Goal: Task Accomplishment & Management: Manage account settings

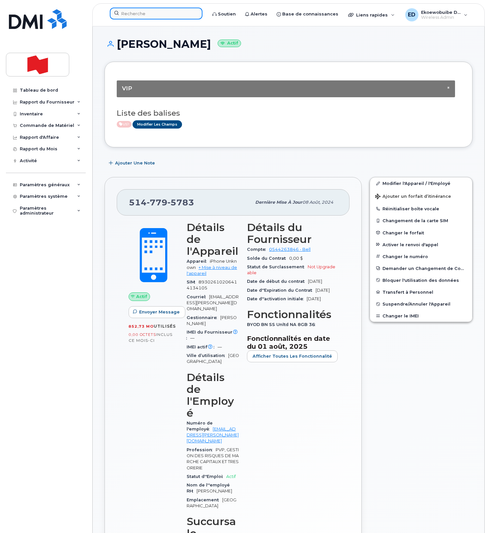
click at [145, 16] on input at bounding box center [156, 14] width 93 height 12
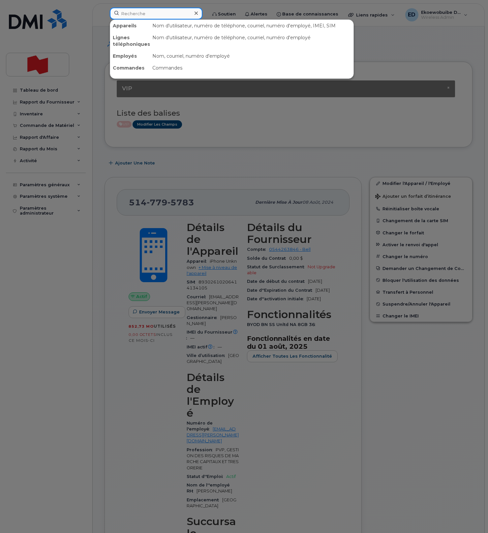
paste input "Alexander Taddeo"
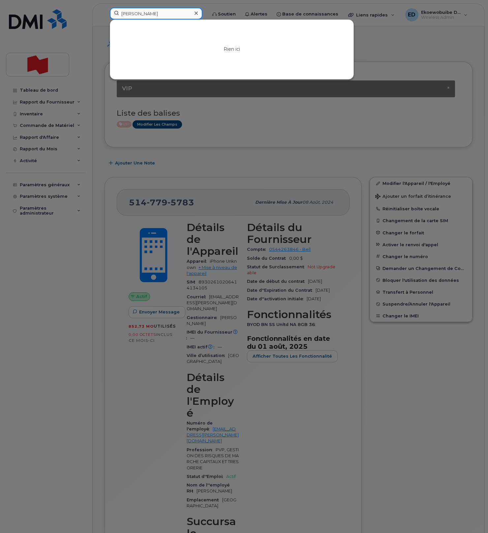
type input "Alexander Taddeo"
click at [198, 13] on icon at bounding box center [196, 13] width 3 height 3
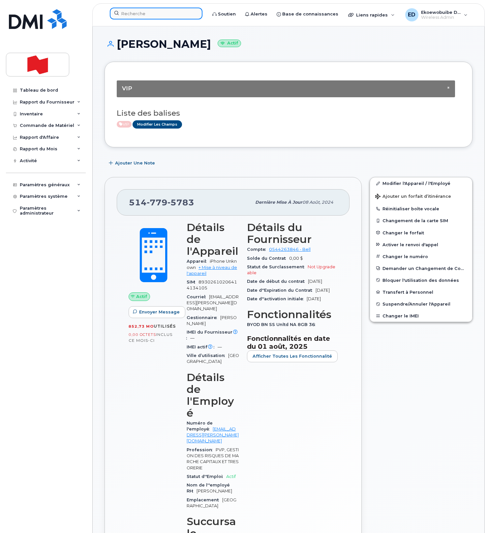
click at [155, 13] on input at bounding box center [156, 14] width 93 height 12
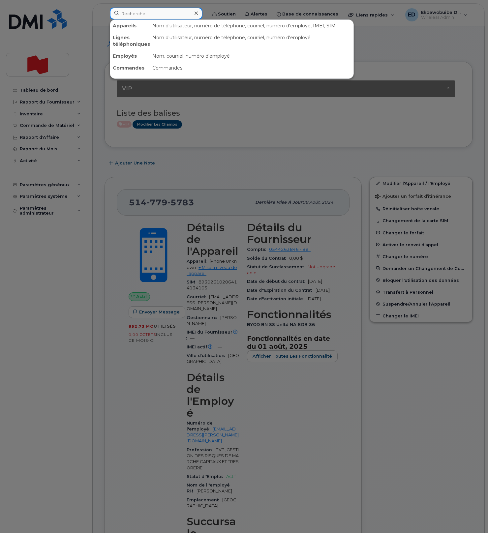
click at [146, 16] on input at bounding box center [156, 14] width 93 height 12
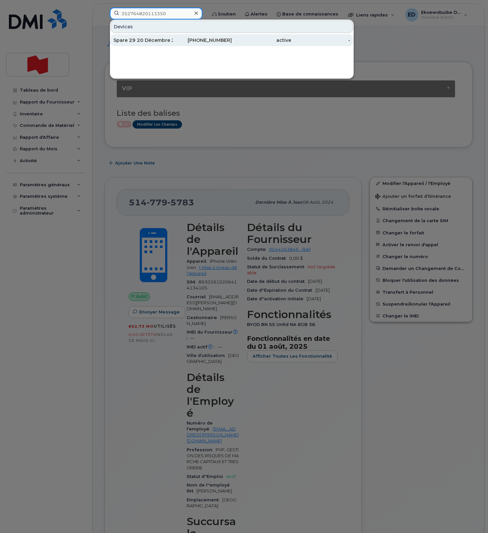
type input "352764820113350"
click at [168, 42] on div "Spare 29 20 Décembre 2024" at bounding box center [142, 40] width 59 height 7
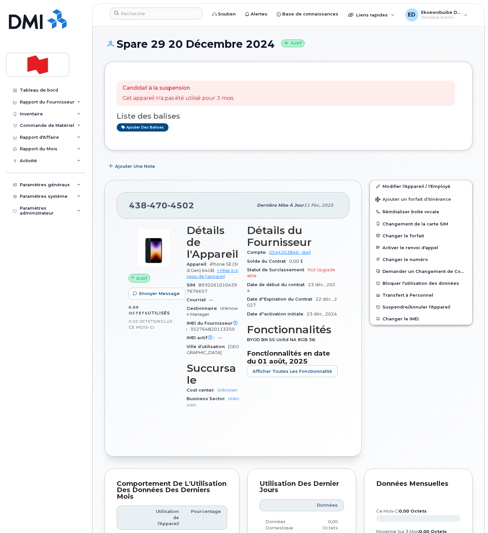
drag, startPoint x: 207, startPoint y: 205, endPoint x: 196, endPoint y: 213, distance: 13.9
click at [207, 205] on div "[PHONE_NUMBER]" at bounding box center [191, 206] width 124 height 14
drag, startPoint x: 196, startPoint y: 210, endPoint x: 130, endPoint y: 209, distance: 66.0
click at [130, 209] on div "438 470 4502" at bounding box center [191, 206] width 124 height 14
copy span "438 470 4502"
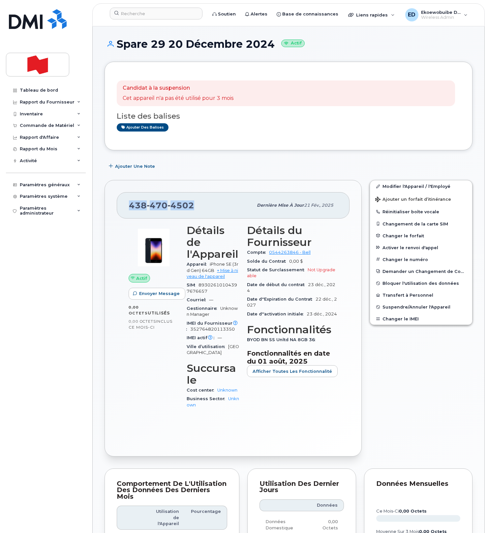
click at [130, 48] on h1 "Spare 29 20 Décembre 2024 Actif" at bounding box center [289, 44] width 368 height 12
copy h1 "Spare"
click at [138, 14] on input at bounding box center [156, 14] width 93 height 12
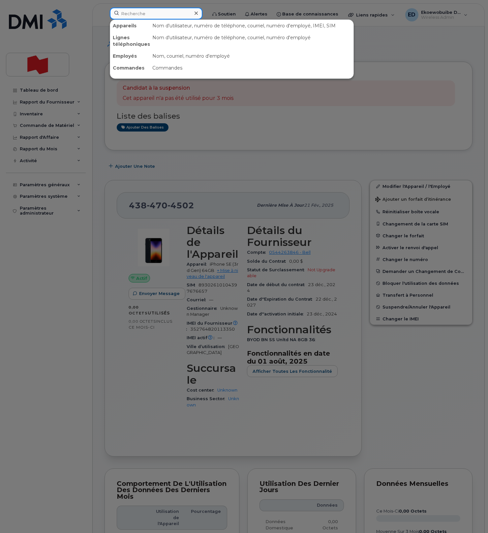
paste input "Spare"
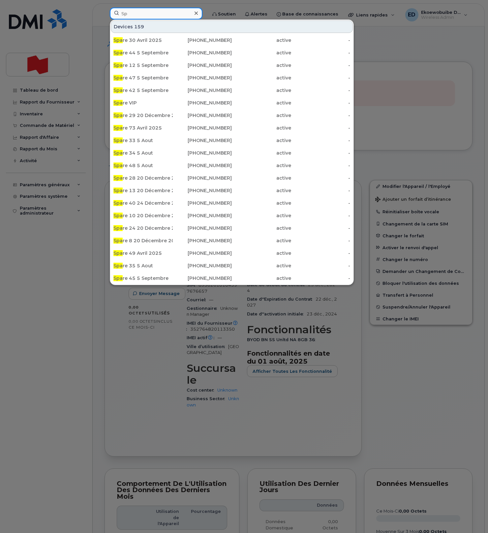
type input "S"
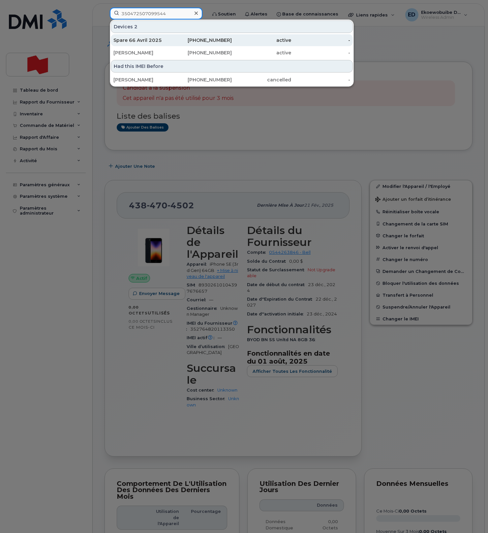
type input "350472507099544"
click at [151, 41] on div "Spare 66 Avril 2025" at bounding box center [142, 40] width 59 height 7
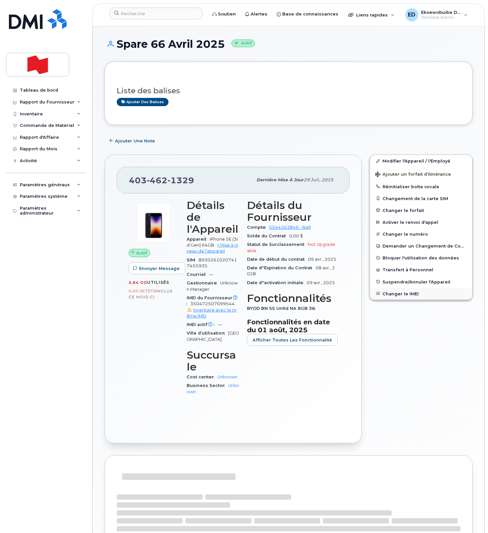
click at [395, 295] on button "Changer le IMEI" at bounding box center [421, 294] width 102 height 12
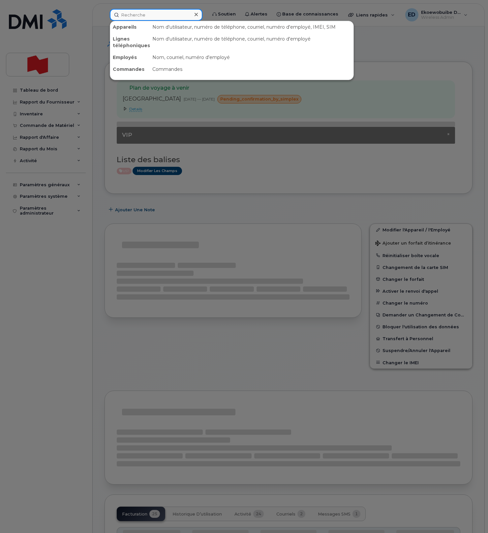
click at [139, 16] on input at bounding box center [156, 15] width 93 height 12
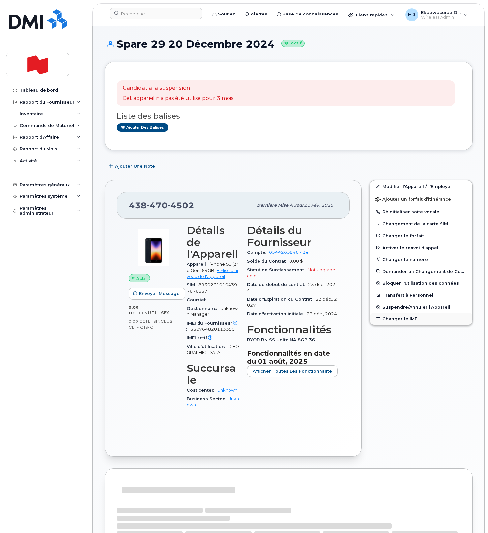
click at [393, 321] on button "Changer le IMEI" at bounding box center [421, 319] width 102 height 12
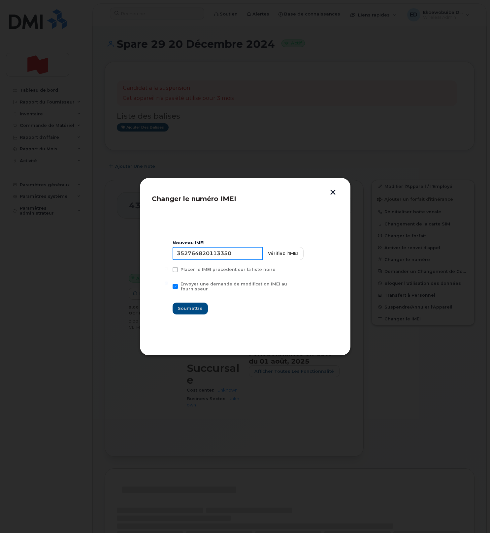
click at [214, 259] on input "352764820113350" at bounding box center [218, 253] width 90 height 13
click at [331, 193] on button "button" at bounding box center [333, 193] width 10 height 7
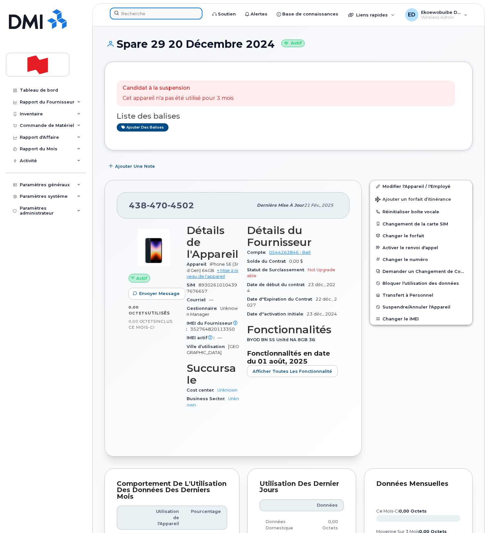
click at [140, 17] on input at bounding box center [156, 14] width 93 height 12
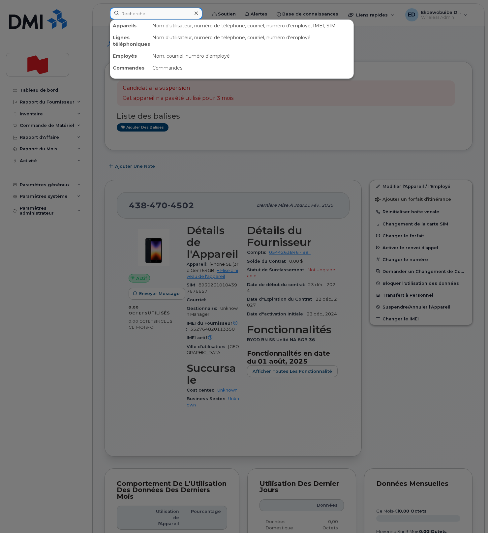
paste input "352764820113350"
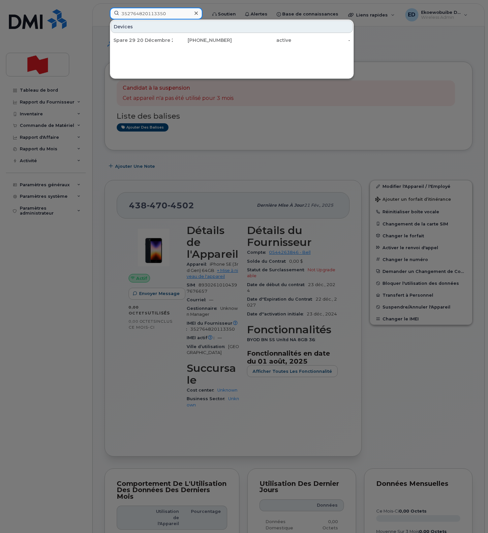
type input "352764820113350"
click at [201, 14] on div at bounding box center [196, 14] width 10 height 10
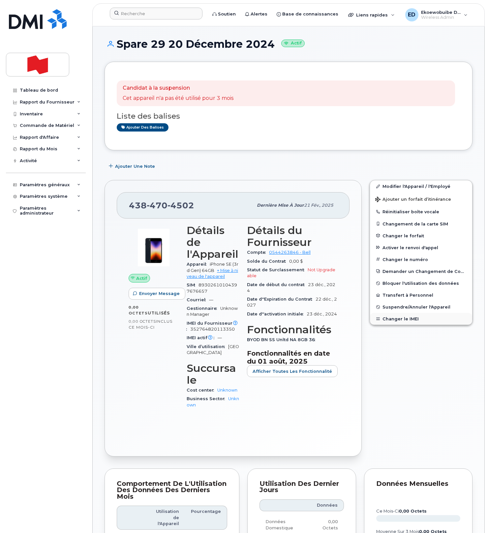
click at [394, 319] on button "Changer le IMEI" at bounding box center [421, 319] width 102 height 12
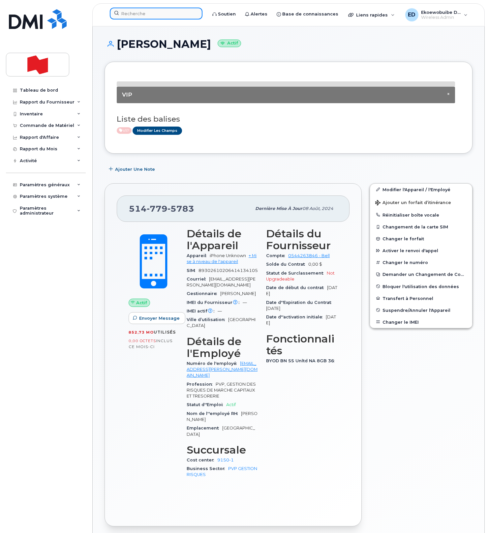
click at [143, 15] on input at bounding box center [156, 14] width 93 height 12
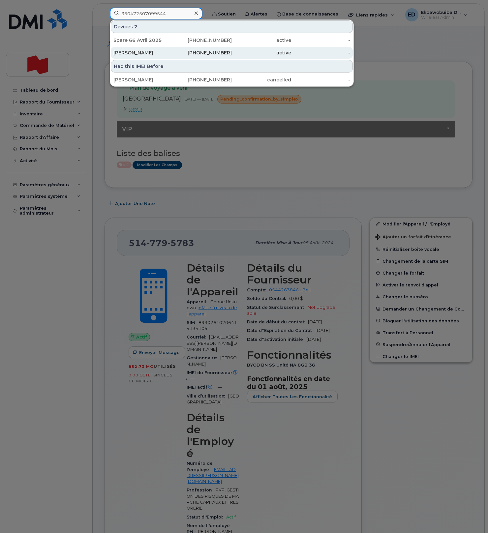
type input "350472507099544"
click at [148, 53] on div "Francis Bourgault" at bounding box center [142, 52] width 59 height 7
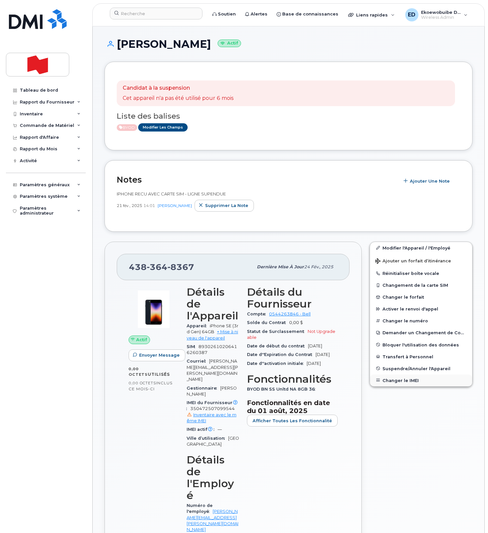
click at [390, 382] on button "Changer le IMEI" at bounding box center [421, 381] width 102 height 12
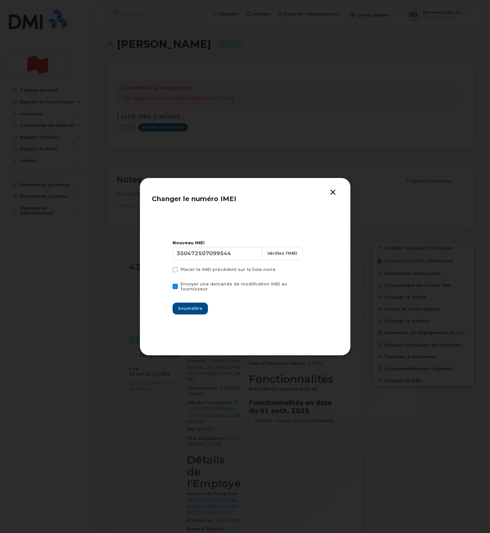
click at [332, 194] on button "button" at bounding box center [333, 193] width 10 height 7
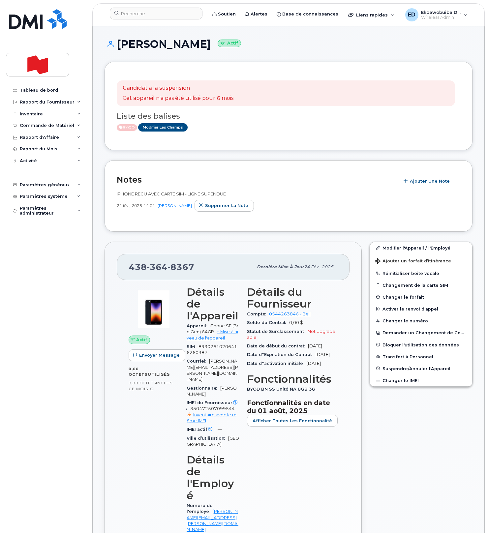
click at [197, 44] on h1 "Francis Bourgault Actif" at bounding box center [289, 44] width 368 height 12
copy h1 "Bourgault"
click at [373, 49] on h1 "Francis Bourgault Actif" at bounding box center [289, 44] width 368 height 12
click at [141, 16] on input at bounding box center [156, 14] width 93 height 12
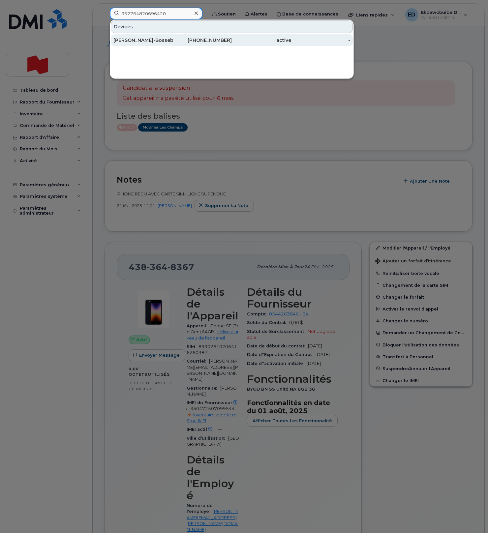
type input "352764820696420"
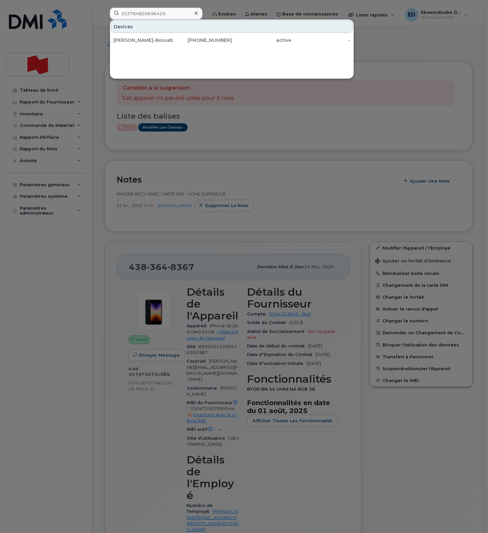
drag, startPoint x: 152, startPoint y: 42, endPoint x: 161, endPoint y: 52, distance: 13.3
click at [152, 42] on div "Valentino Magniette-Bosseboeuf" at bounding box center [142, 40] width 59 height 7
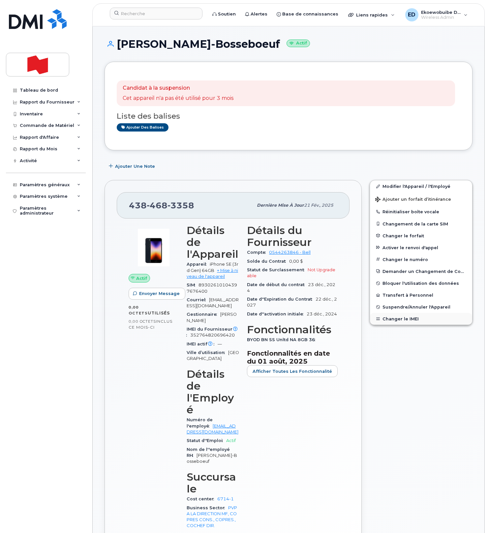
click at [406, 318] on button "Changer le IMEI" at bounding box center [421, 319] width 102 height 12
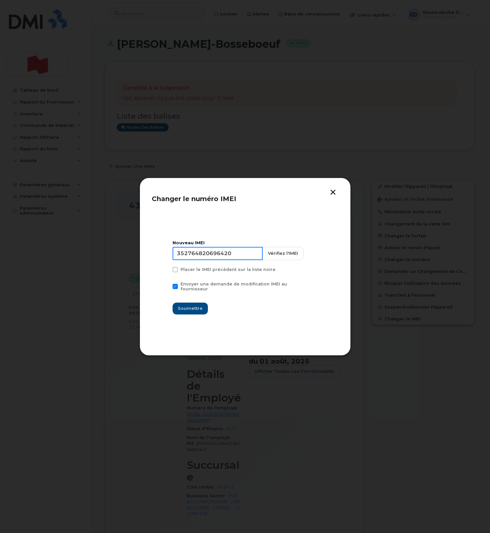
click at [220, 259] on input "352764820696420" at bounding box center [218, 253] width 90 height 13
type input "000000000000000"
drag, startPoint x: 194, startPoint y: 304, endPoint x: 198, endPoint y: 307, distance: 5.3
click at [193, 305] on span "Soumettre" at bounding box center [190, 308] width 25 height 6
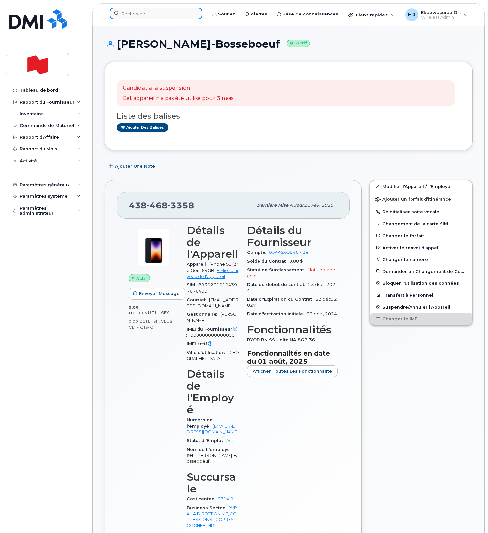
click at [151, 11] on input at bounding box center [156, 14] width 93 height 12
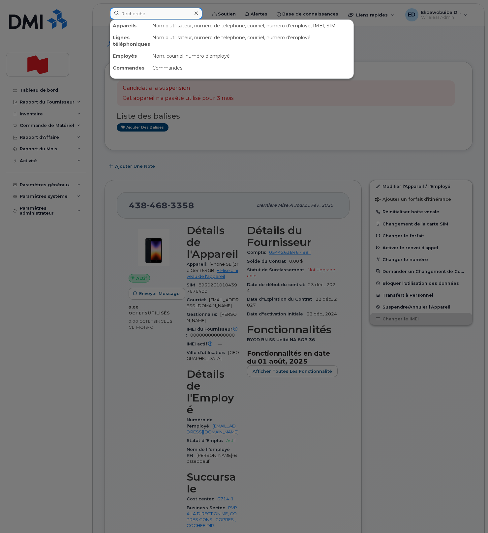
paste input "[PHONE_NUMBER]."
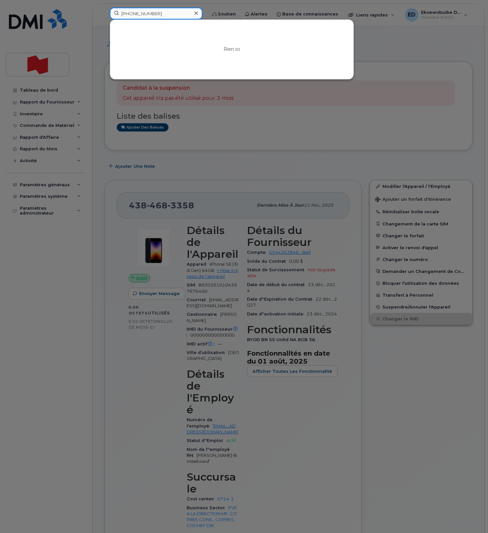
drag, startPoint x: 160, startPoint y: 16, endPoint x: 123, endPoint y: 15, distance: 37.3
click at [123, 15] on input "[PHONE_NUMBER]" at bounding box center [156, 14] width 93 height 12
type input "4"
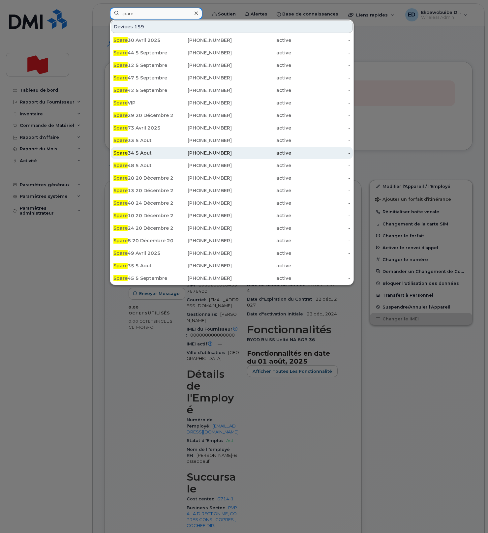
type input "spare"
click at [154, 153] on div "Spare 34 5 Aout" at bounding box center [142, 153] width 59 height 7
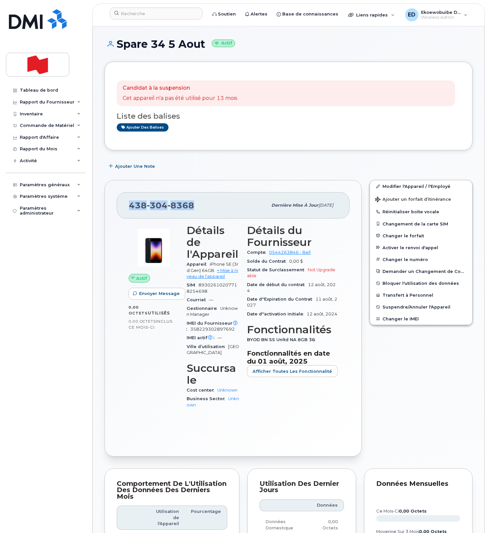
drag, startPoint x: 197, startPoint y: 208, endPoint x: 131, endPoint y: 208, distance: 66.3
click div "[PHONE_NUMBER]"
copy span "[PHONE_NUMBER]"
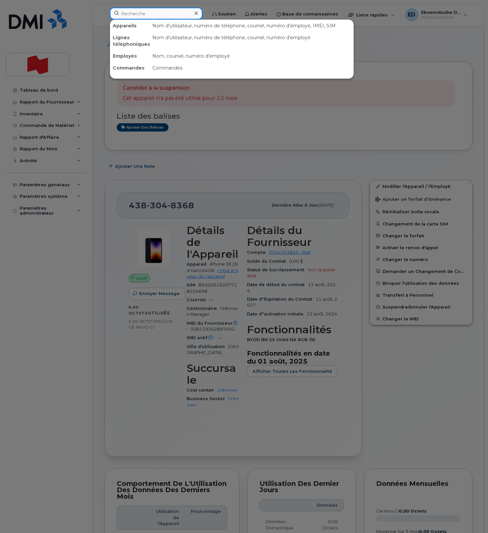
click input
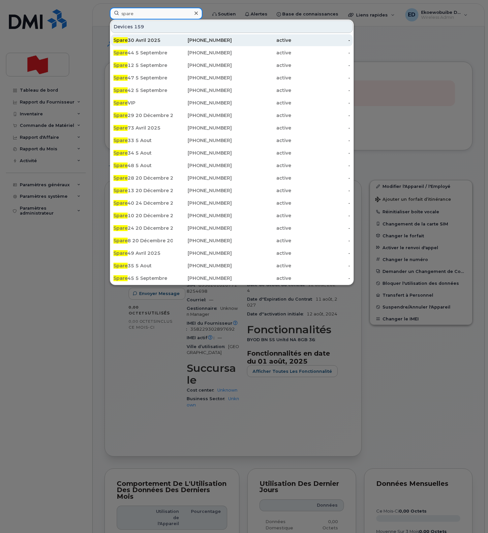
type input "spare"
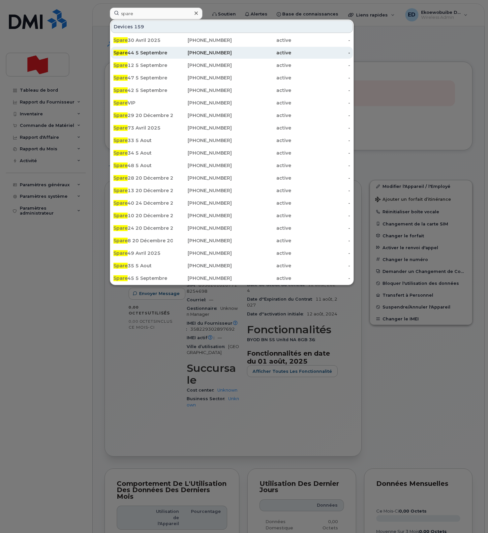
drag, startPoint x: 144, startPoint y: 43, endPoint x: 154, endPoint y: 49, distance: 11.3
click div "Spare 30 Avril 2025"
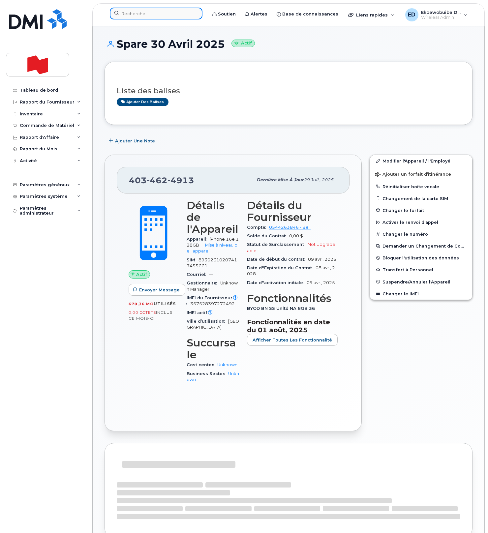
click at [159, 18] on input at bounding box center [156, 14] width 93 height 12
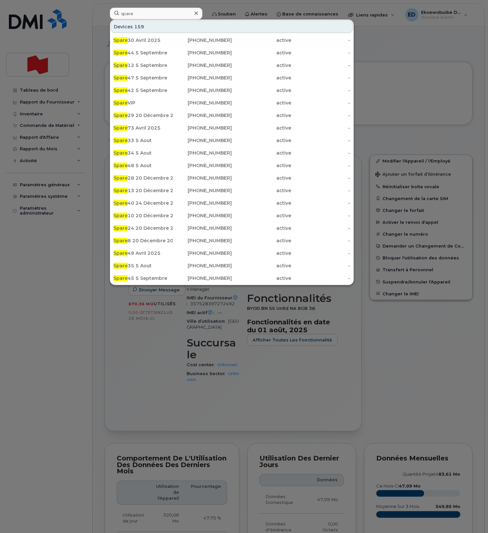
click at [392, 80] on div at bounding box center [244, 266] width 488 height 533
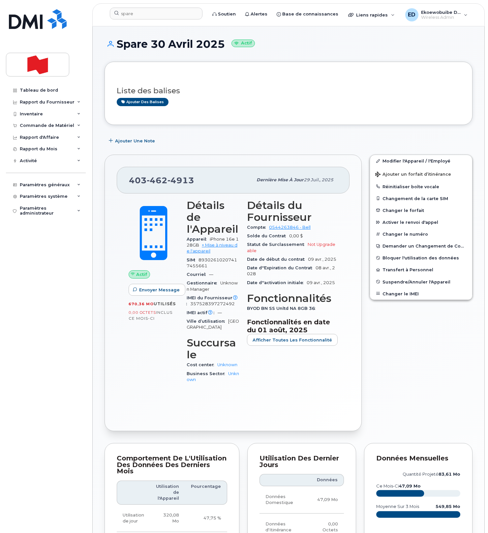
click at [231, 80] on div at bounding box center [289, 80] width 344 height 0
click at [129, 13] on input "spare" at bounding box center [156, 14] width 93 height 12
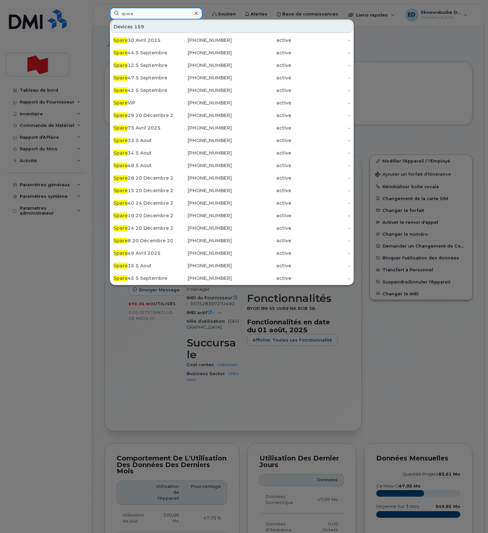
paste input "8197270264"
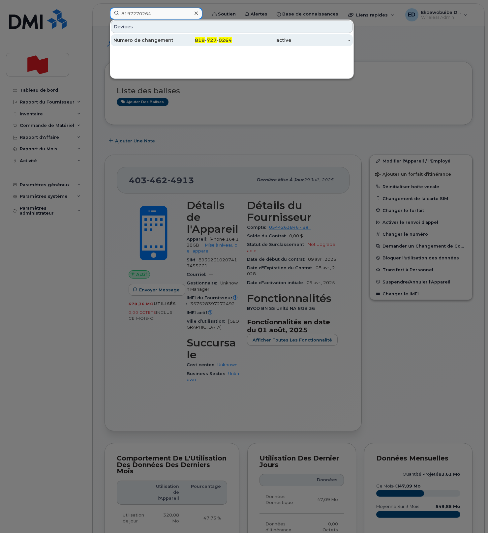
type input "8197270264"
click at [140, 39] on div "Numero de changement" at bounding box center [142, 40] width 59 height 7
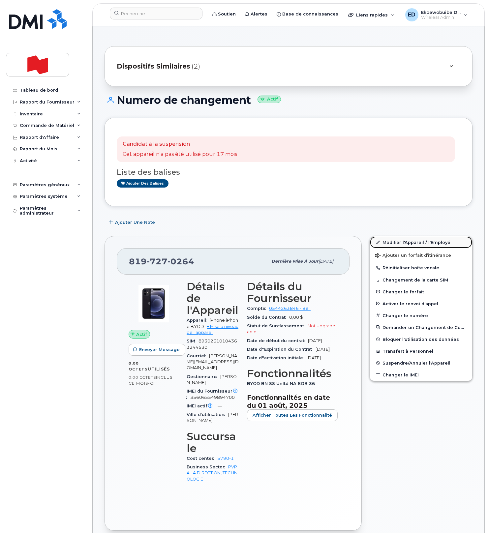
click at [389, 242] on link "Modifier l'Appareil / l'Employé" at bounding box center [421, 243] width 102 height 12
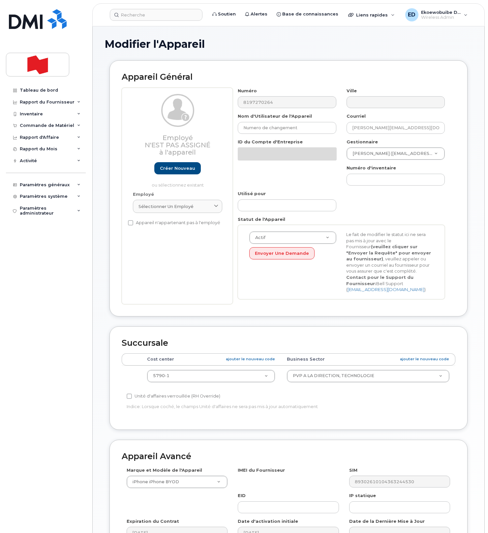
select select "22917076"
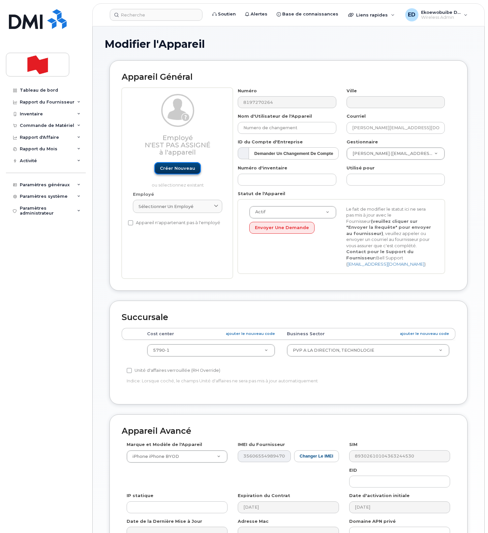
click at [181, 169] on link "Créer nouveau" at bounding box center [177, 168] width 47 height 12
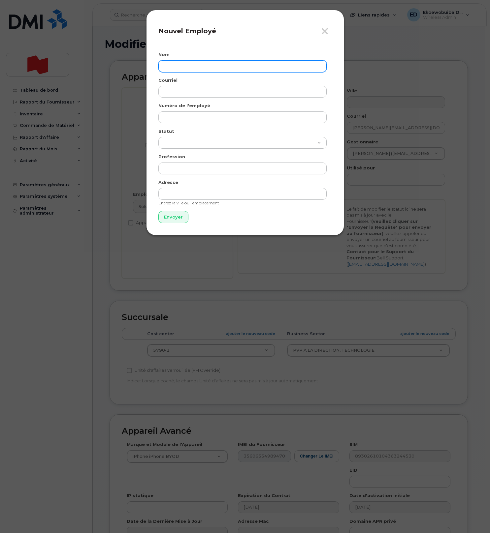
click at [174, 65] on input "text" at bounding box center [242, 66] width 168 height 12
paste input "Alexander Taddeo"
type input "Alexander Taddeo"
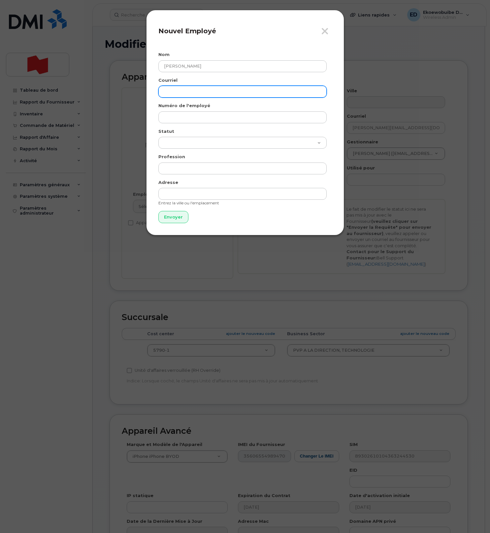
click at [186, 94] on input "email" at bounding box center [242, 92] width 168 height 12
paste input "alexander.taddeo@nbc.ca"
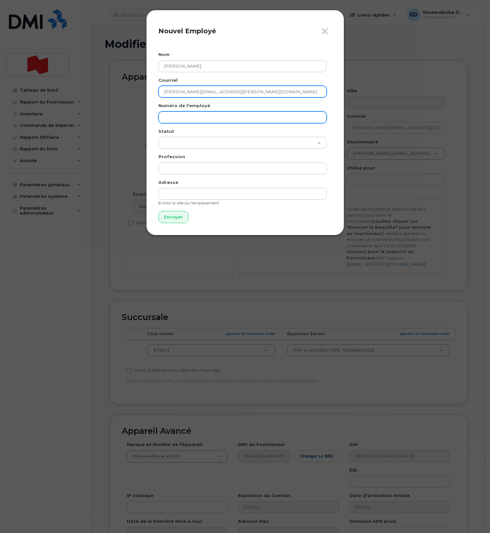
type input "alexander.taddeo@nbc.ca"
click at [177, 119] on input "text" at bounding box center [242, 118] width 168 height 12
paste input "alexander.taddeo@nbc.ca"
type input "alexander.taddeo@nbc.ca"
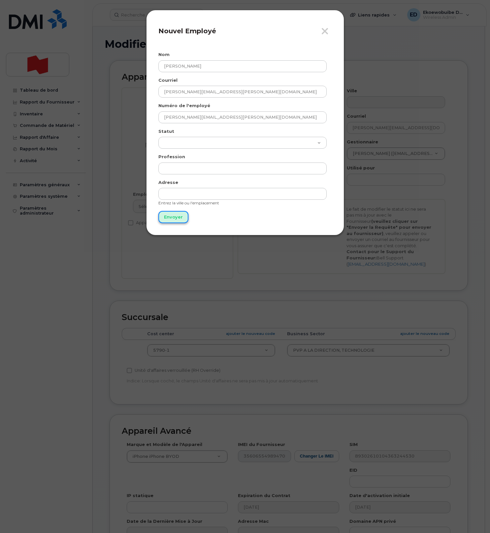
drag, startPoint x: 174, startPoint y: 221, endPoint x: 169, endPoint y: 223, distance: 5.2
click at [174, 222] on input "Envoyer" at bounding box center [173, 217] width 30 height 12
type input "Envoyer"
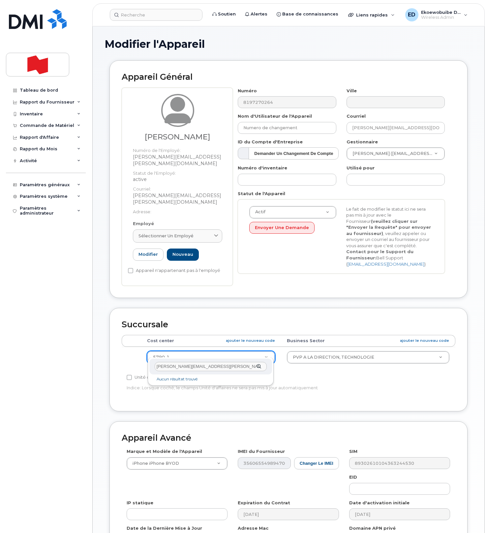
drag, startPoint x: 198, startPoint y: 367, endPoint x: 146, endPoint y: 366, distance: 52.1
click at [146, 365] on body "Soutien Alertes Base de connaissances Liens rapides Suspendre/Supprimer l’appar…" at bounding box center [244, 312] width 488 height 624
paste input "48551"
type input "4855"
type input "22916312"
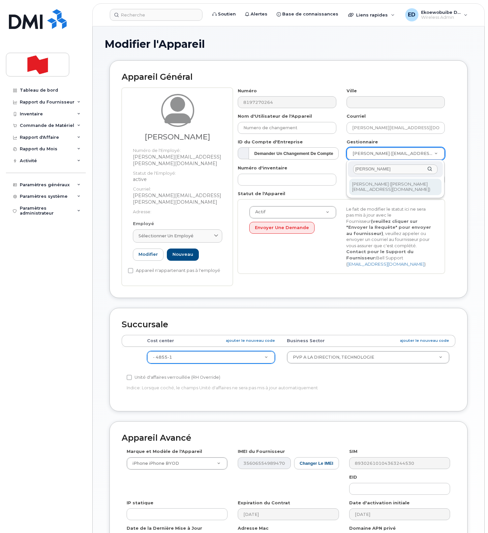
type input "Antoine Kilo"
type input "1957280"
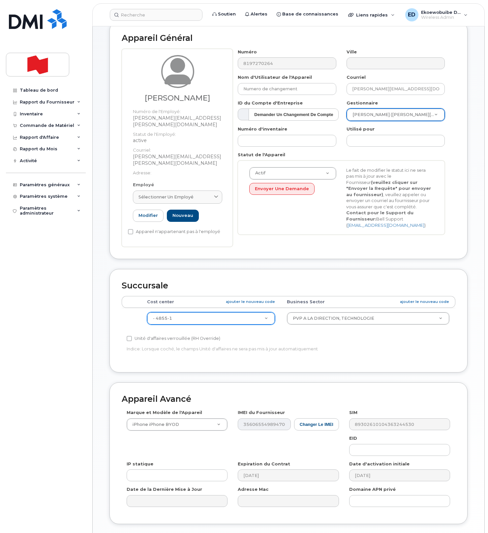
scroll to position [79, 0]
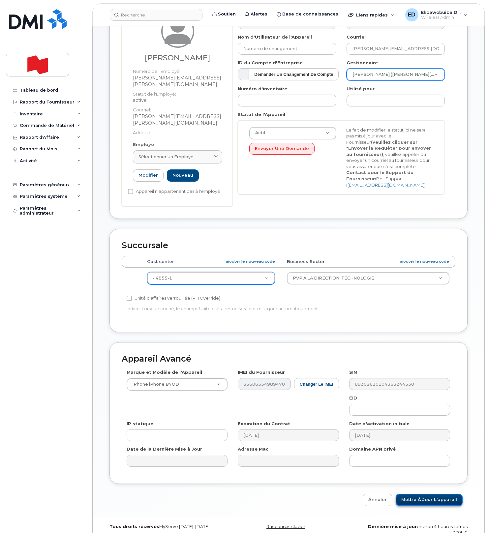
click at [417, 494] on input "Mettre à jour l'appareil" at bounding box center [429, 500] width 67 height 12
type input "Sauvegarde..."
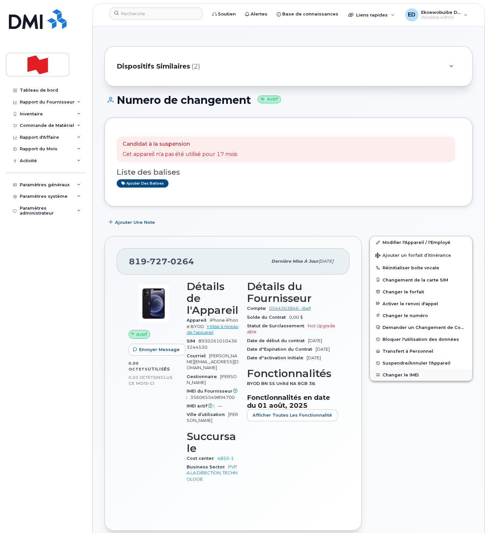
click at [390, 376] on button "Changer le IMEI" at bounding box center [421, 375] width 102 height 12
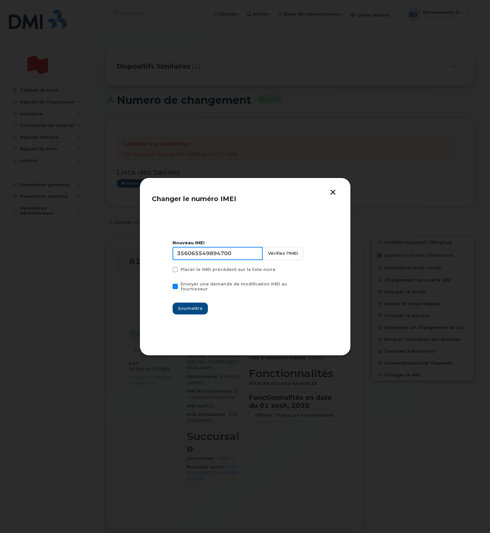
click at [205, 254] on input "356065549894700" at bounding box center [218, 253] width 90 height 13
click at [205, 255] on input "356065549894700" at bounding box center [218, 253] width 90 height 13
paste input "276482069642"
type input "352764820696420"
click at [187, 311] on button "Soumettre" at bounding box center [190, 309] width 35 height 12
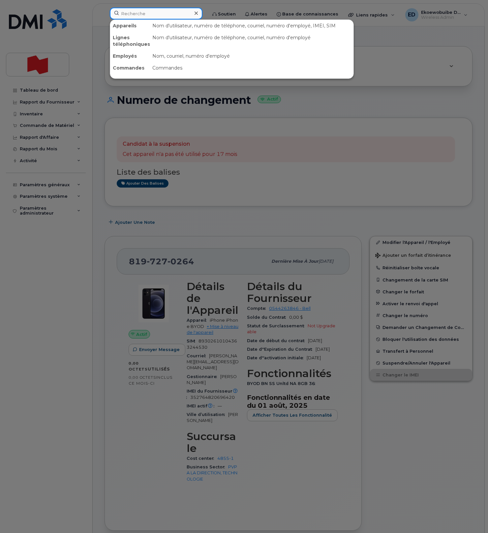
click at [143, 14] on input at bounding box center [156, 14] width 93 height 12
paste input "8196094974"
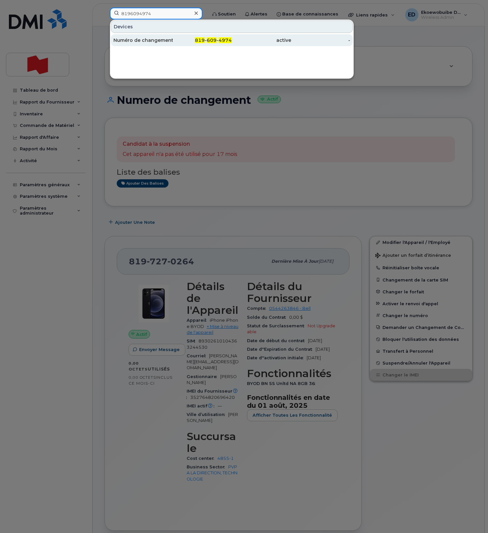
type input "8196094974"
click at [137, 40] on div "Numéro de changement" at bounding box center [142, 40] width 59 height 7
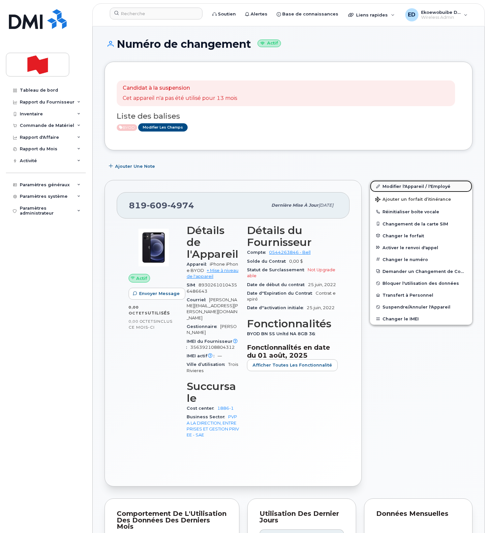
click at [389, 188] on link "Modifier l'Appareil / l'Employé" at bounding box center [421, 186] width 102 height 12
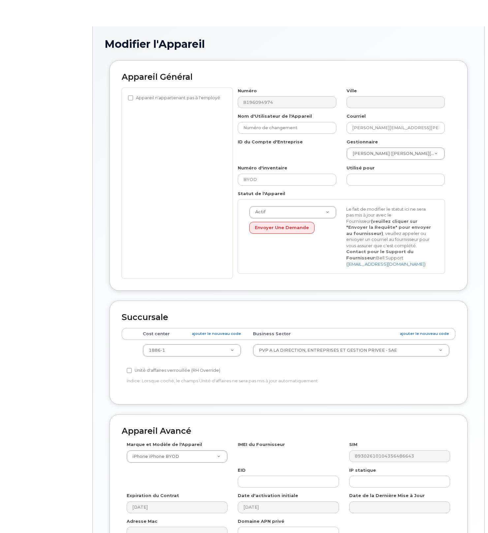
select select "22917079"
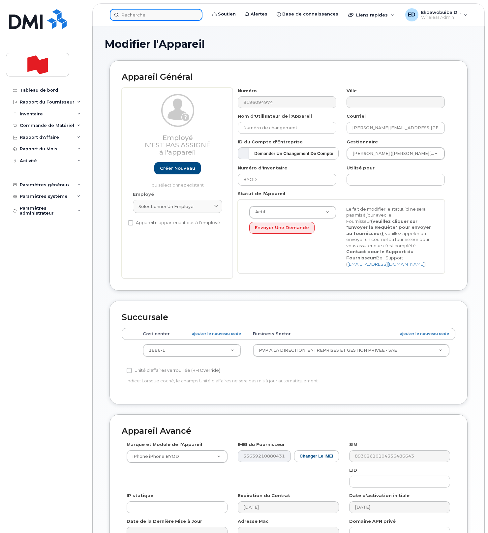
click at [144, 16] on input at bounding box center [156, 15] width 93 height 12
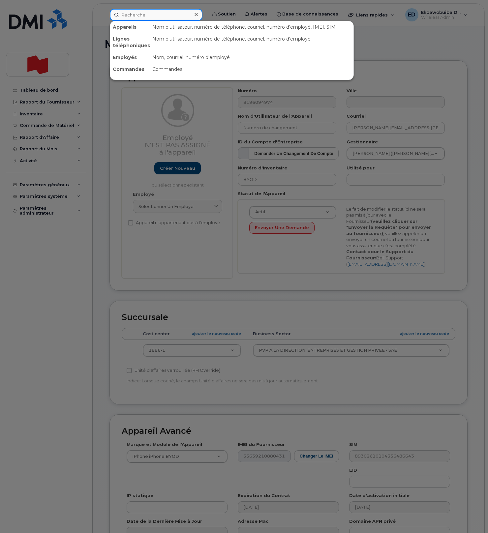
paste input "Charles Bouvier"
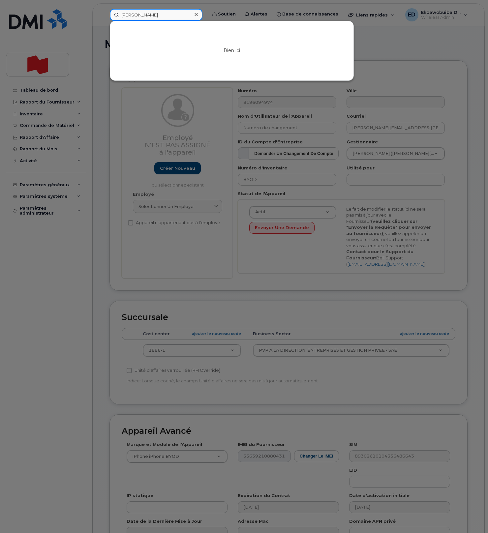
type input "Charles Bouvier"
drag, startPoint x: 390, startPoint y: 55, endPoint x: 383, endPoint y: 58, distance: 6.8
click at [388, 55] on div at bounding box center [244, 266] width 488 height 533
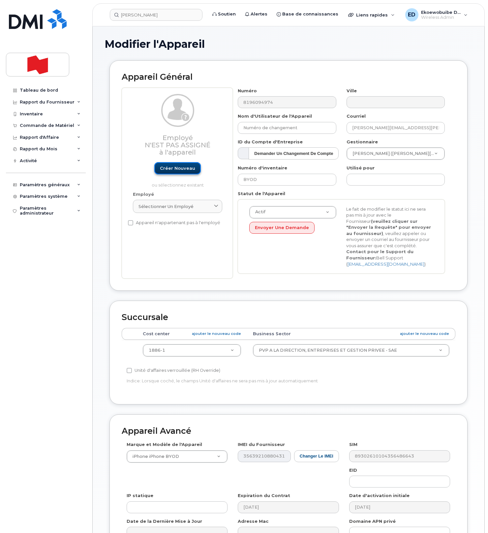
click at [182, 169] on link "Créer nouveau" at bounding box center [177, 168] width 47 height 12
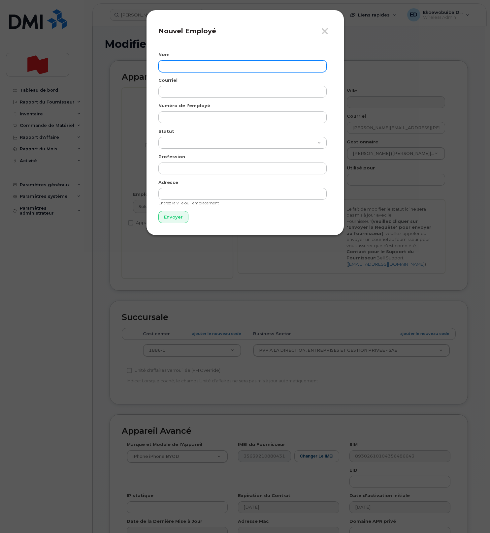
click at [175, 67] on input "text" at bounding box center [242, 66] width 168 height 12
paste input "Charles Bouvier"
paste input "charles.bouvier@bnc.ca"
type input "Charles Bouvier"
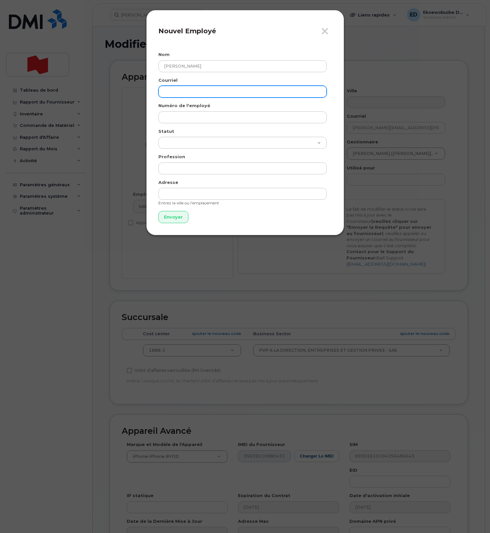
click at [176, 92] on input "email" at bounding box center [242, 92] width 168 height 12
paste input "charles.bouvier@bnc.ca"
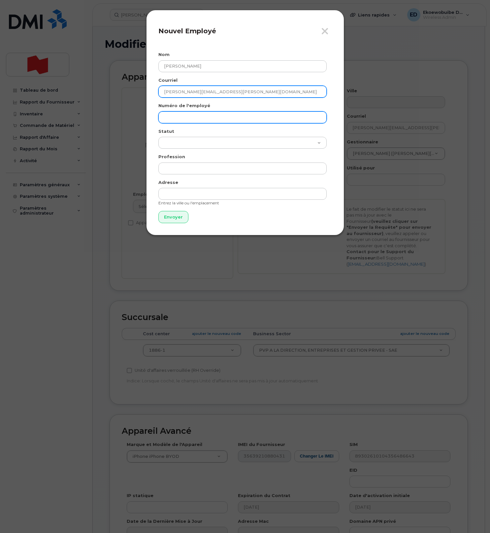
type input "charles.bouvier@bnc.ca"
click at [191, 117] on input "text" at bounding box center [242, 118] width 168 height 12
paste input "charles.bouvier@bnc.ca"
type input "charles.bouvier@bnc.ca"
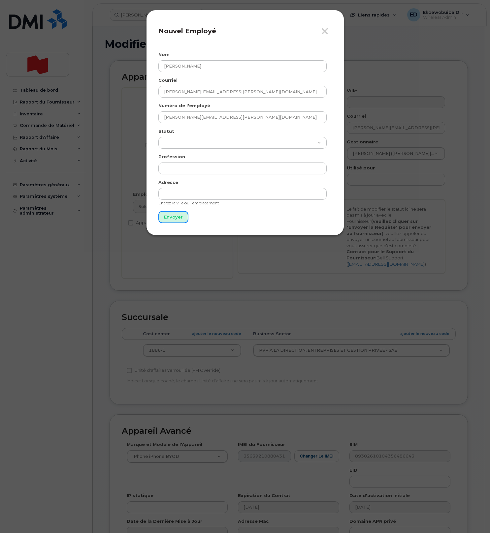
click at [172, 215] on input "Envoyer" at bounding box center [173, 217] width 30 height 12
type input "Envoyer"
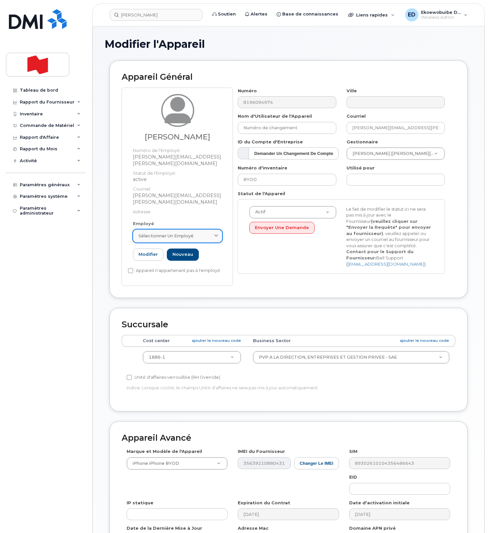
click at [202, 233] on div "Sélectionner un employé" at bounding box center [178, 236] width 78 height 6
paste input "charles.bouvier@bnc.ca"
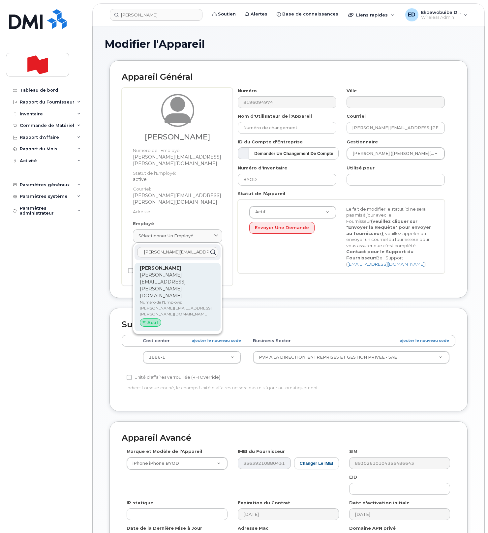
type input "charles.bouvier@bnc.ca"
click at [164, 272] on p "charles.bouvier@bnc.ca" at bounding box center [178, 286] width 76 height 28
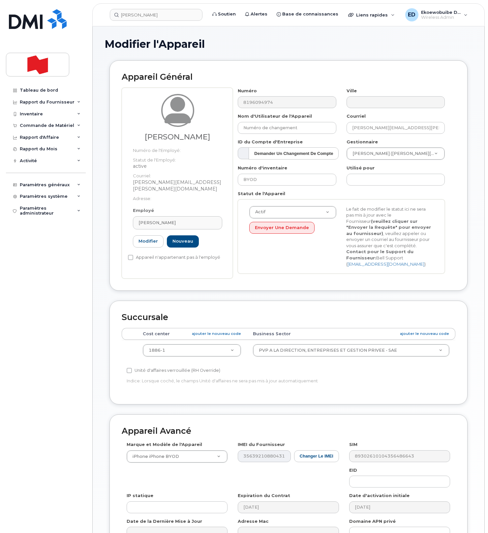
type input "Charles Bouvier"
type input "charles.bouvier@bnc.ca"
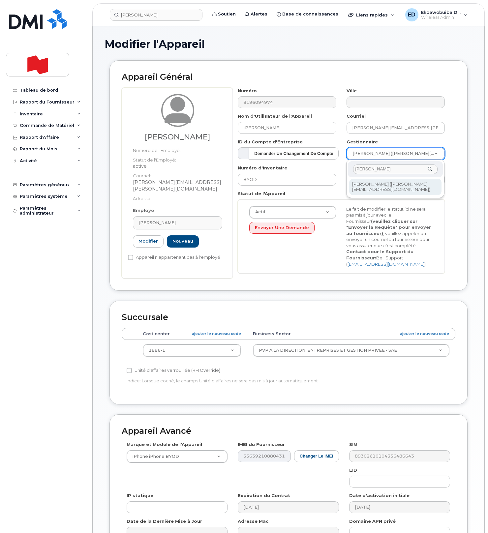
type input "Frederic Yale-Leduc"
type input "1920583"
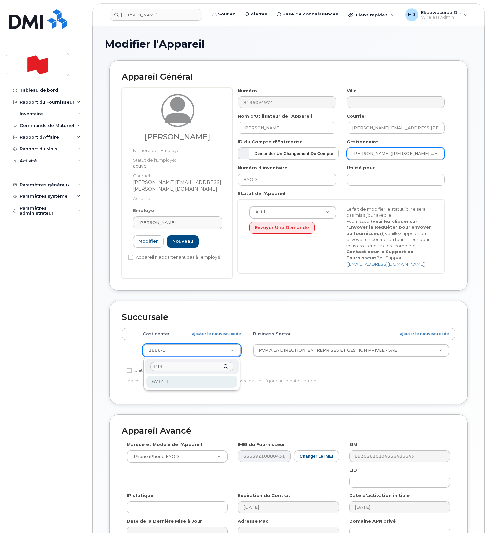
type input "6714"
type input "22916313"
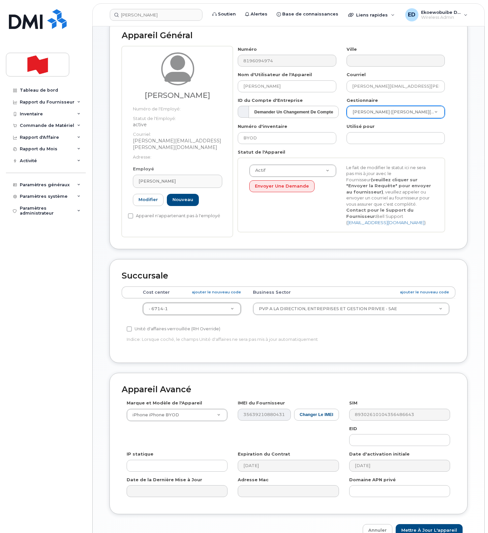
scroll to position [79, 0]
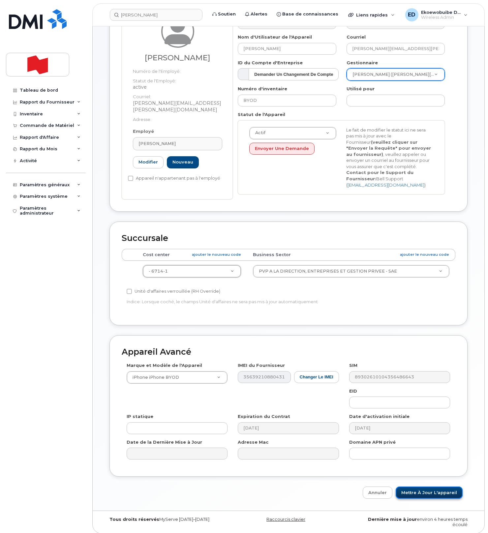
click at [421, 492] on input "Mettre à jour l'appareil" at bounding box center [429, 493] width 67 height 12
type input "Sauvegarde..."
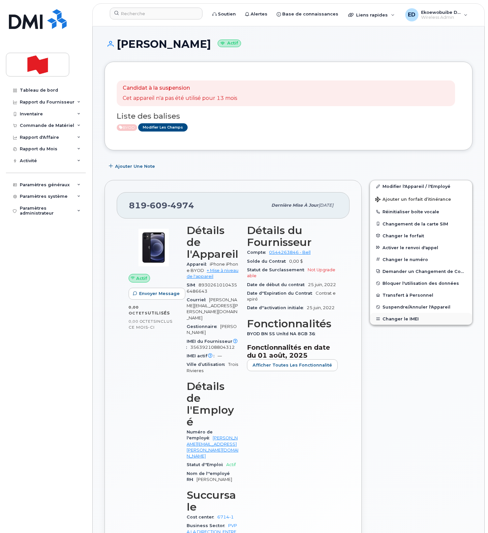
click at [396, 319] on button "Changer le IMEI" at bounding box center [421, 319] width 102 height 12
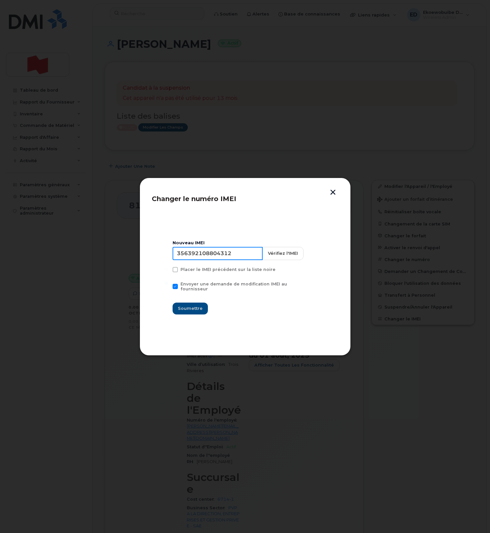
click at [223, 258] on input "356392108804312" at bounding box center [218, 253] width 90 height 13
paste input "2764820113350"
type input "352764820113350"
click at [198, 309] on span "Soumettre" at bounding box center [190, 308] width 25 height 6
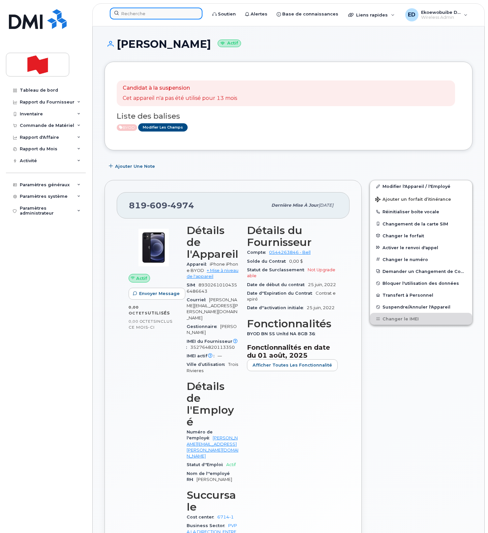
click at [140, 16] on input at bounding box center [156, 14] width 93 height 12
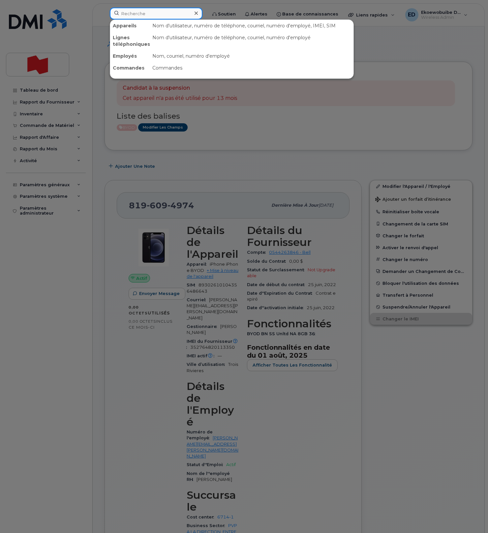
paste input "Samuel Hazan Mea"
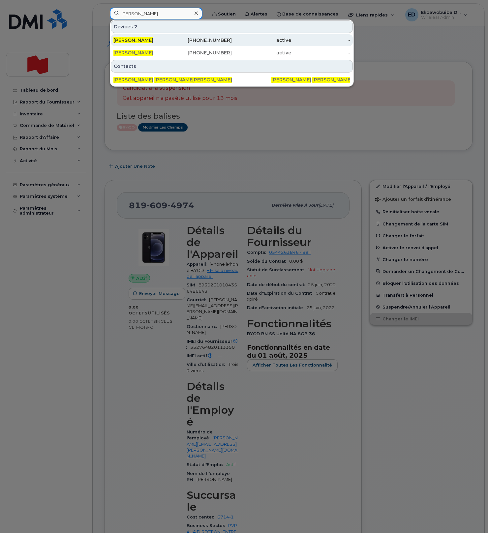
type input "Samuel Hazan Mea"
drag, startPoint x: 133, startPoint y: 39, endPoint x: 150, endPoint y: 38, distance: 17.5
click at [132, 39] on span "Samuel Hazan Mea" at bounding box center [133, 40] width 40 height 6
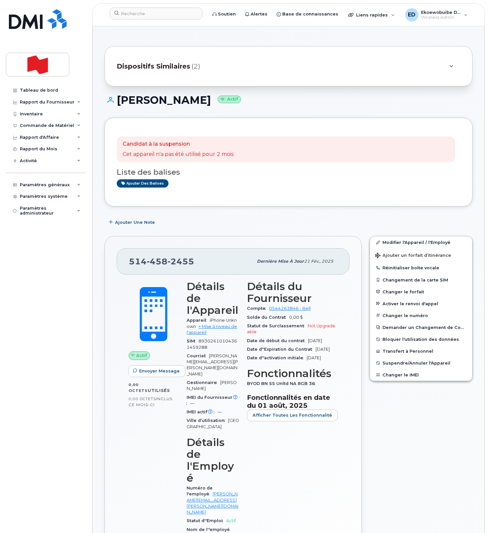
click at [307, 65] on div "Dispositifs Similaires (2)" at bounding box center [279, 66] width 325 height 16
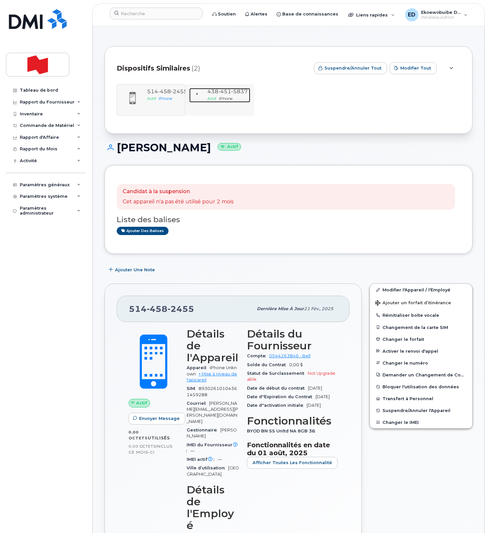
click at [230, 93] on span "438 451 5837" at bounding box center [227, 91] width 40 height 6
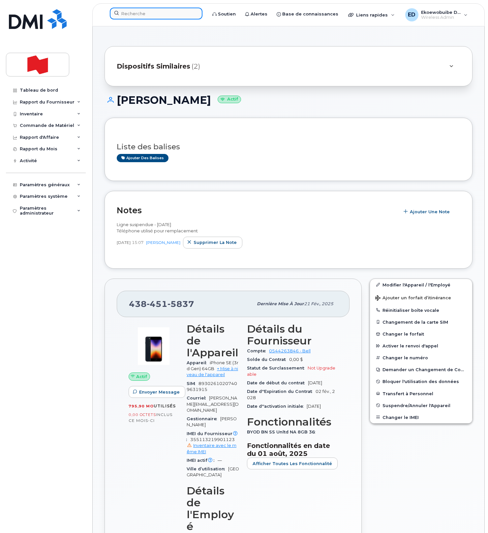
click at [145, 16] on input at bounding box center [156, 14] width 93 height 12
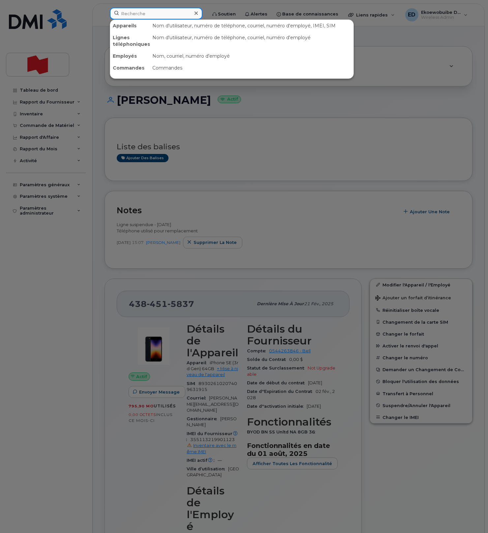
paste input "[PHONE_NUMBER]"
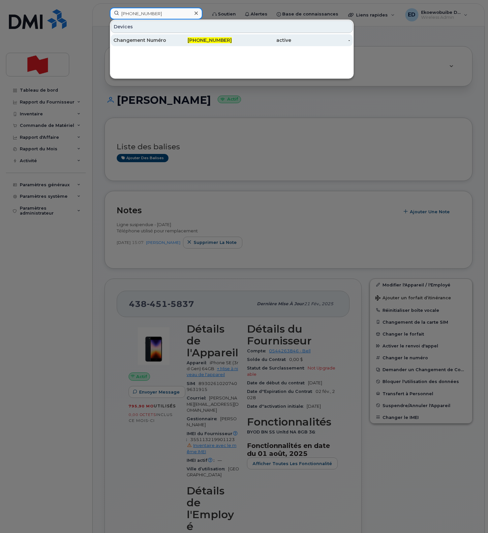
type input "[PHONE_NUMBER]"
click at [146, 39] on div "Changement Numéro" at bounding box center [142, 40] width 59 height 7
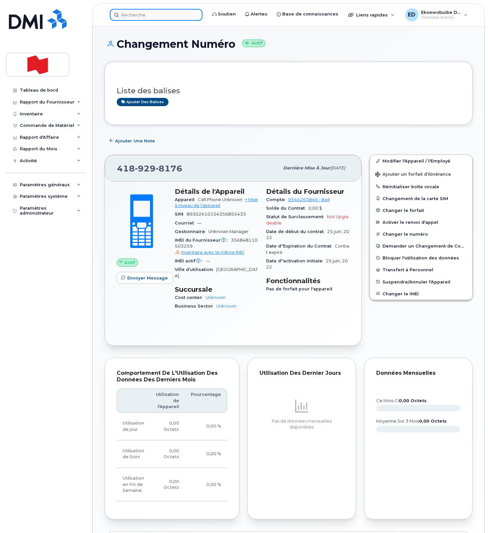
click at [137, 15] on input at bounding box center [156, 15] width 93 height 12
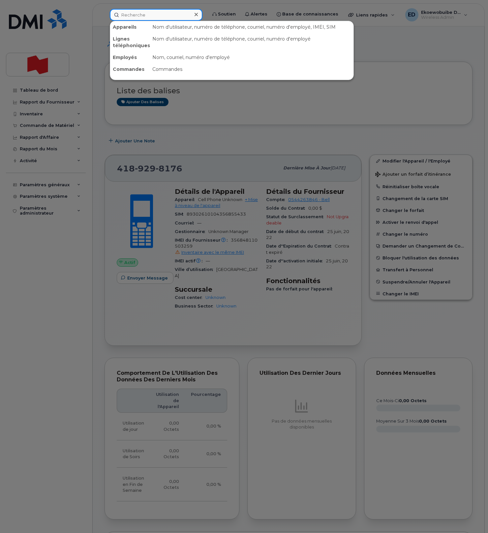
paste input "418-929-8176"
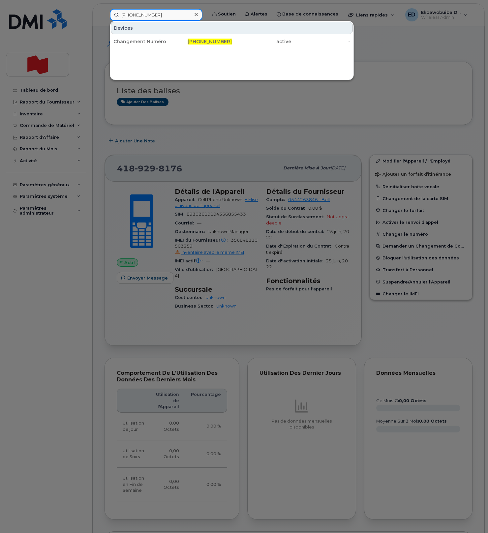
type input "418-929-8176"
drag, startPoint x: 234, startPoint y: 97, endPoint x: 238, endPoint y: 97, distance: 3.6
click at [235, 98] on div at bounding box center [244, 266] width 488 height 533
drag, startPoint x: 166, startPoint y: 18, endPoint x: 106, endPoint y: 14, distance: 60.1
click at [106, 14] on div "418-929-8176 Devices Changement Numéro 418-929-8176 active -" at bounding box center [156, 15] width 103 height 12
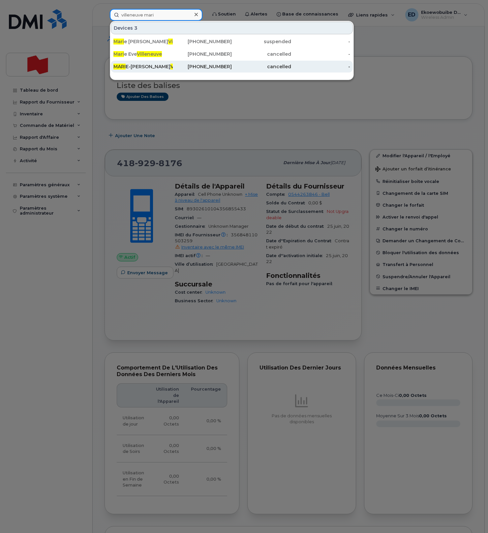
scroll to position [6, 0]
drag, startPoint x: 164, startPoint y: 16, endPoint x: 107, endPoint y: 14, distance: 57.4
click at [119, 14] on input "villeneuve mari" at bounding box center [156, 15] width 93 height 12
paste input "[PERSON_NAME]"
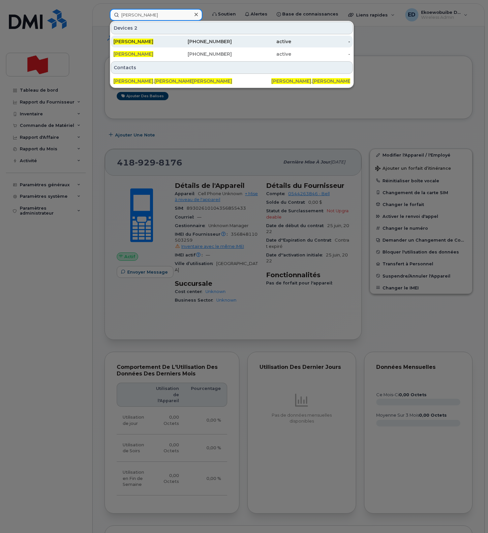
type input "[PERSON_NAME]"
drag, startPoint x: 136, startPoint y: 41, endPoint x: 141, endPoint y: 42, distance: 4.6
click at [136, 41] on span "[PERSON_NAME]" at bounding box center [133, 42] width 40 height 6
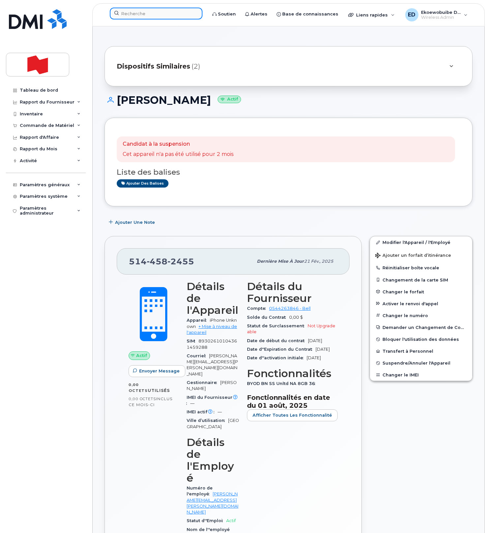
click at [137, 18] on input at bounding box center [156, 14] width 93 height 12
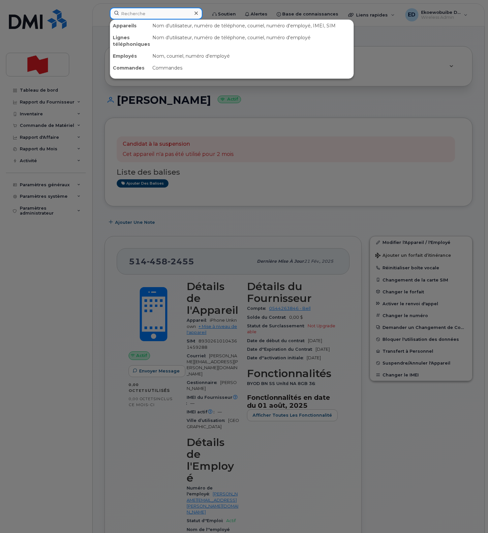
paste input "[PERSON_NAME]"
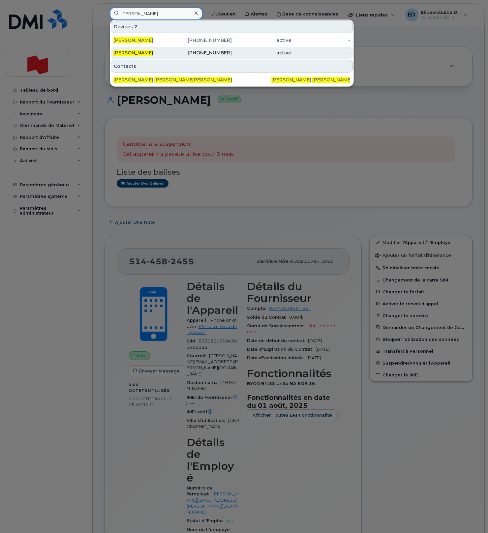
type input "[PERSON_NAME]"
drag, startPoint x: 138, startPoint y: 51, endPoint x: 159, endPoint y: 57, distance: 22.1
click at [139, 50] on span "[PERSON_NAME]" at bounding box center [133, 53] width 40 height 6
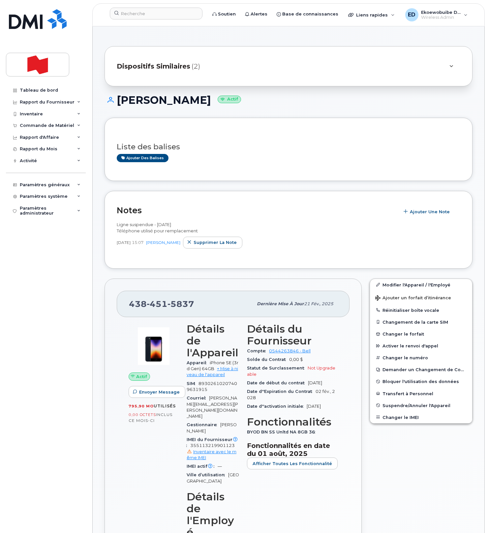
click at [367, 69] on div "Dispositifs Similaires (2)" at bounding box center [279, 66] width 325 height 16
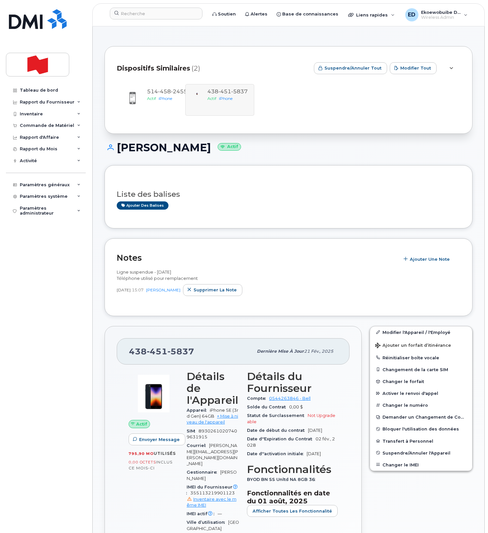
click at [229, 208] on div "Ajouter des balises" at bounding box center [286, 206] width 338 height 8
drag, startPoint x: 197, startPoint y: 353, endPoint x: 131, endPoint y: 353, distance: 65.6
click at [131, 353] on div "438 451 5837" at bounding box center [191, 352] width 124 height 14
copy span "438 451 5837"
click at [389, 335] on link "Modifier l'Appareil / l'Employé" at bounding box center [421, 333] width 102 height 12
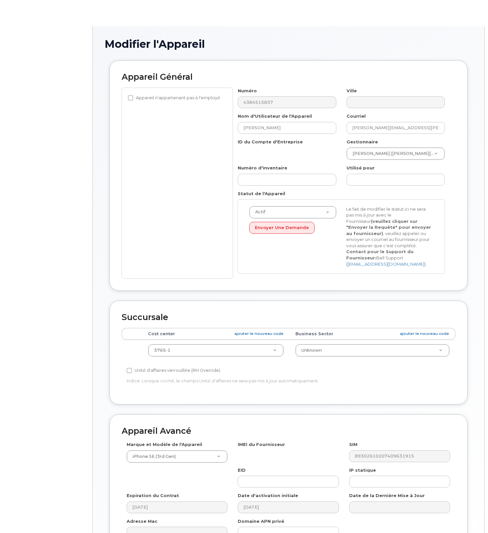
select select "22916206"
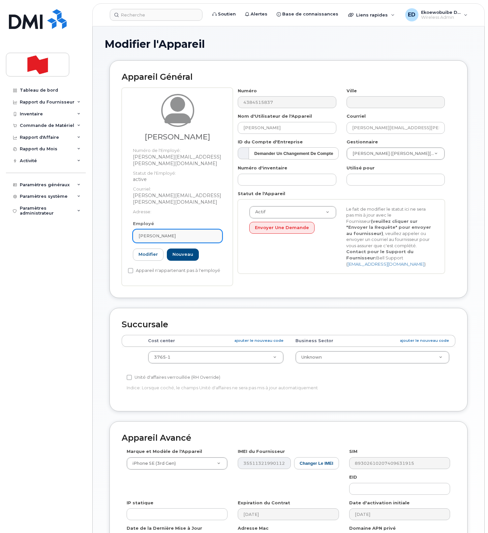
click at [187, 233] on div "[PERSON_NAME]" at bounding box center [178, 236] width 78 height 6
click at [209, 250] on icon at bounding box center [210, 252] width 4 height 4
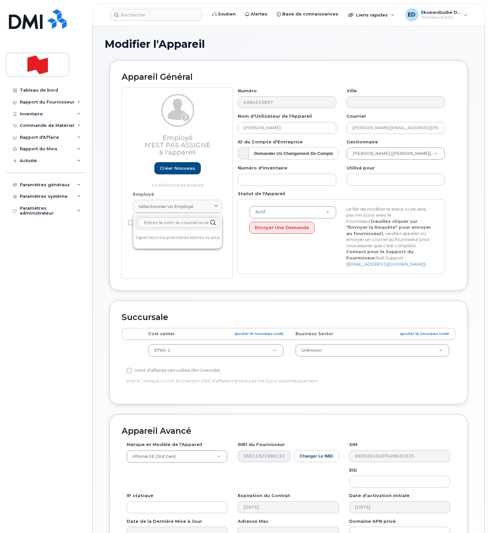
click at [183, 221] on input "text" at bounding box center [177, 222] width 81 height 11
paste input "[PERSON_NAME]"
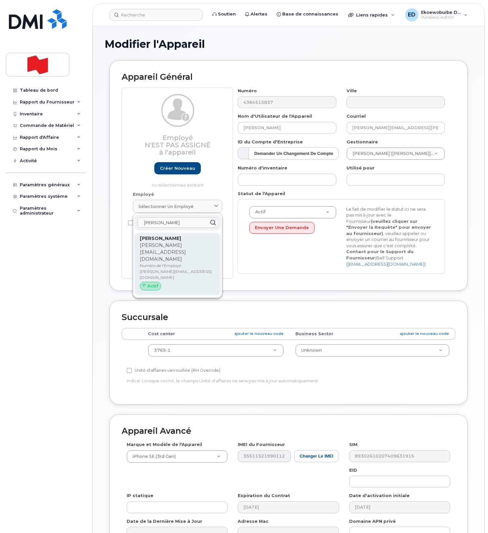
type input "[PERSON_NAME]"
click at [178, 241] on strong "[PERSON_NAME]" at bounding box center [160, 239] width 41 height 6
type input "[PERSON_NAME]"
type input "[PERSON_NAME][EMAIL_ADDRESS][DOMAIN_NAME]"
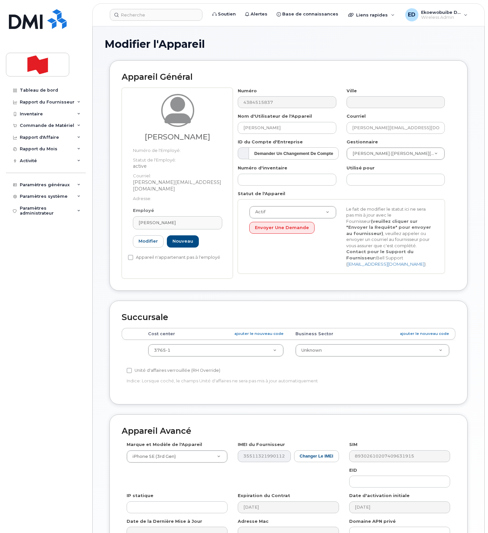
scroll to position [79, 0]
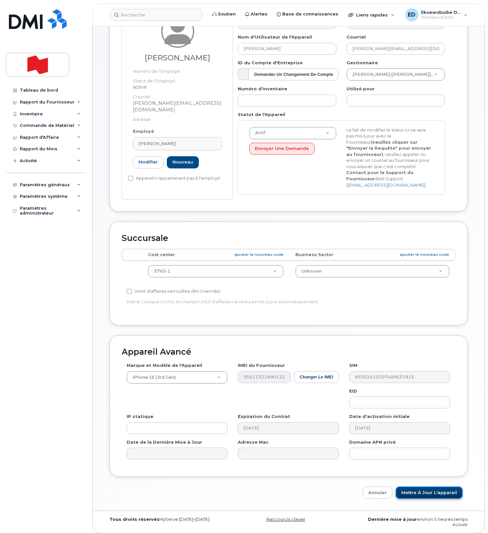
drag, startPoint x: 412, startPoint y: 492, endPoint x: 420, endPoint y: 496, distance: 9.3
click at [412, 492] on input "Mettre à jour l'appareil" at bounding box center [429, 493] width 67 height 12
type input "Sauvegarde..."
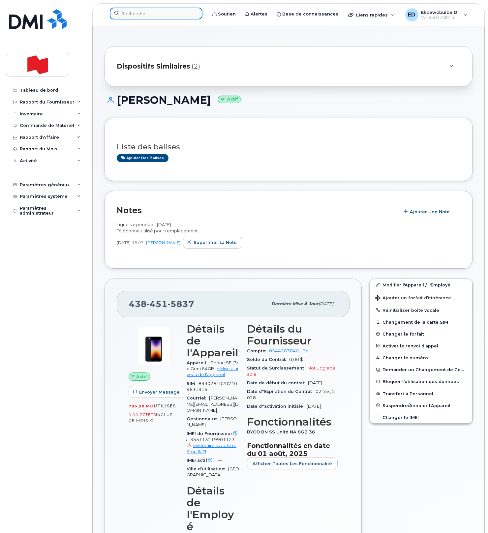
click at [156, 16] on input at bounding box center [156, 14] width 93 height 12
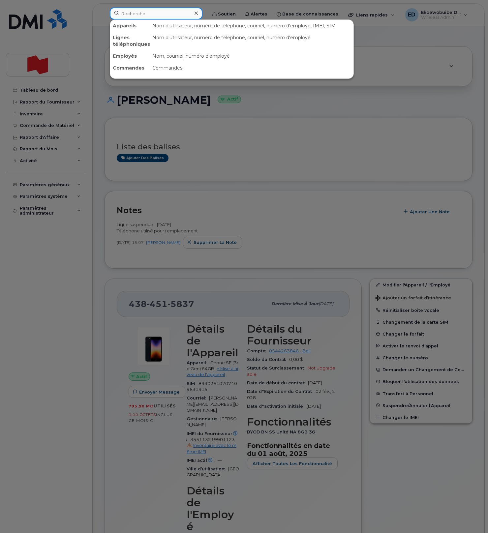
paste input "[PERSON_NAME]"
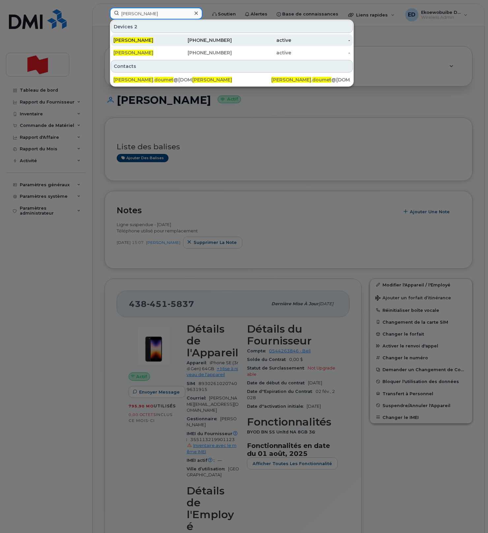
type input "[PERSON_NAME]"
click at [140, 42] on span "[PERSON_NAME]" at bounding box center [133, 40] width 40 height 6
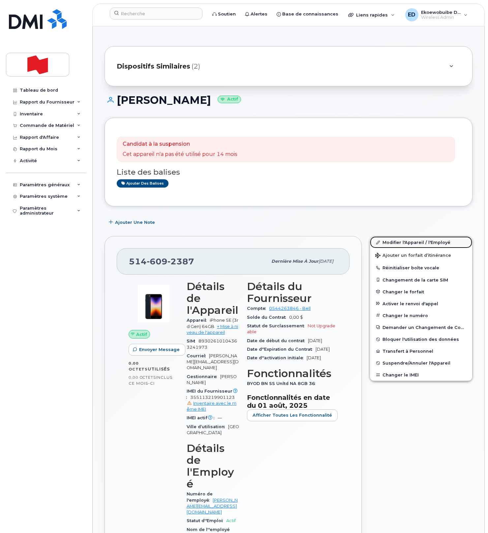
click at [389, 244] on link "Modifier l'Appareil / l'Employé" at bounding box center [421, 243] width 102 height 12
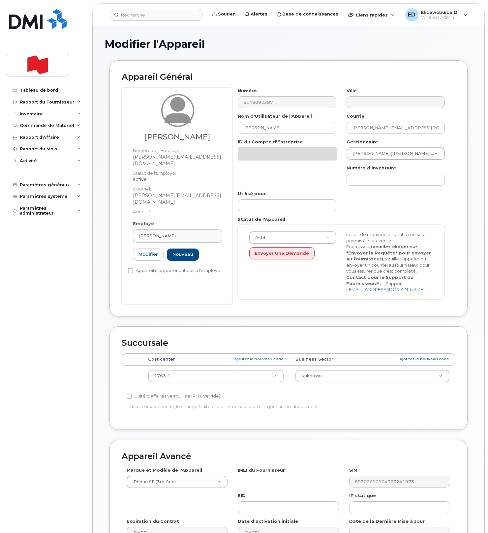
select select "22916206"
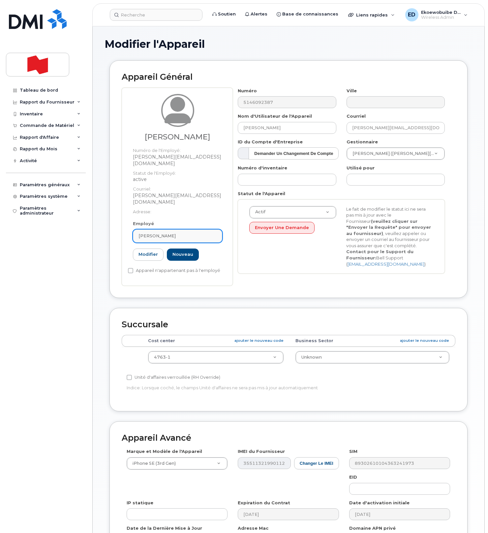
click at [186, 233] on div "[PERSON_NAME]" at bounding box center [178, 236] width 78 height 6
click at [209, 250] on icon at bounding box center [210, 252] width 4 height 4
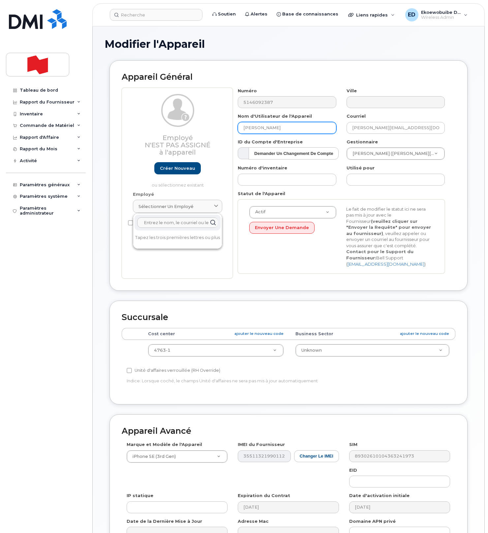
drag, startPoint x: 288, startPoint y: 130, endPoint x: 234, endPoint y: 129, distance: 53.8
click at [234, 129] on div "Nom d'Utilisateur de l'Appareil [PERSON_NAME]" at bounding box center [287, 123] width 109 height 21
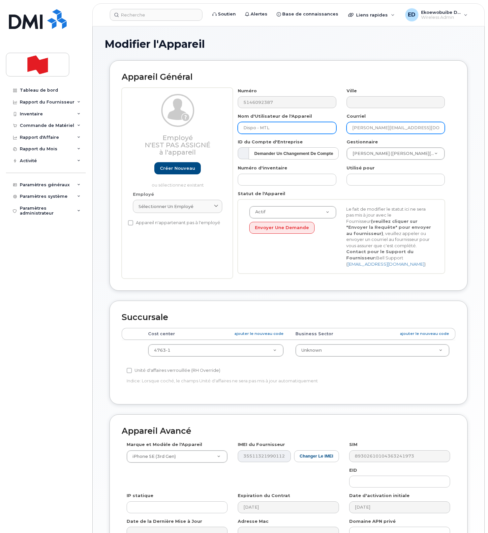
type input "Dispo - MTL"
click at [419, 129] on input "[PERSON_NAME][EMAIL_ADDRESS][DOMAIN_NAME]" at bounding box center [396, 128] width 98 height 12
drag, startPoint x: 407, startPoint y: 130, endPoint x: 349, endPoint y: 130, distance: 57.7
click at [349, 130] on input "michael.doumet@nbc.ca" at bounding box center [396, 128] width 98 height 12
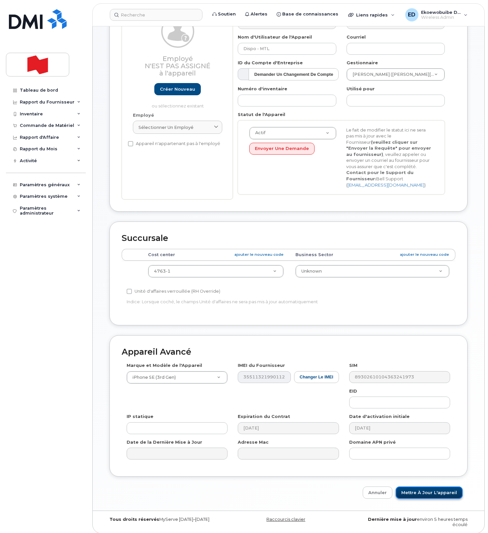
click at [420, 491] on input "Mettre à jour l'appareil" at bounding box center [429, 493] width 67 height 12
type input "Sauvegarde..."
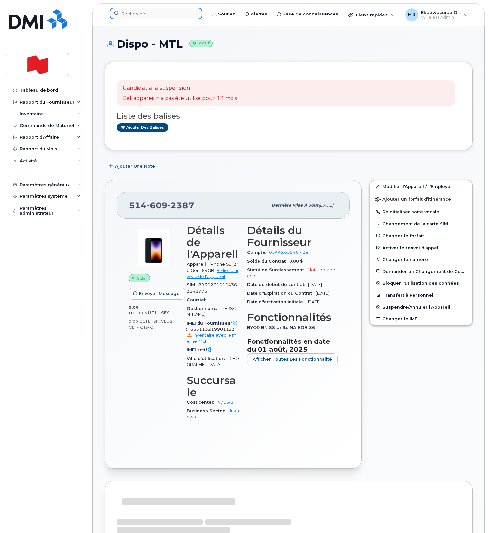
click at [146, 13] on input at bounding box center [156, 14] width 93 height 12
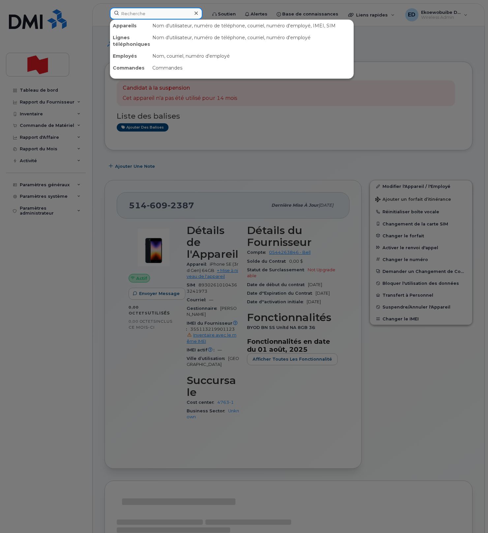
paste input "[PERSON_NAME]"
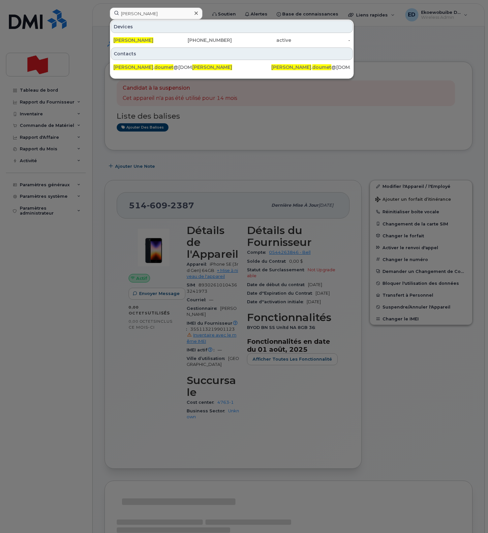
drag, startPoint x: 377, startPoint y: 62, endPoint x: 383, endPoint y: 72, distance: 11.2
click at [377, 63] on div at bounding box center [244, 266] width 488 height 533
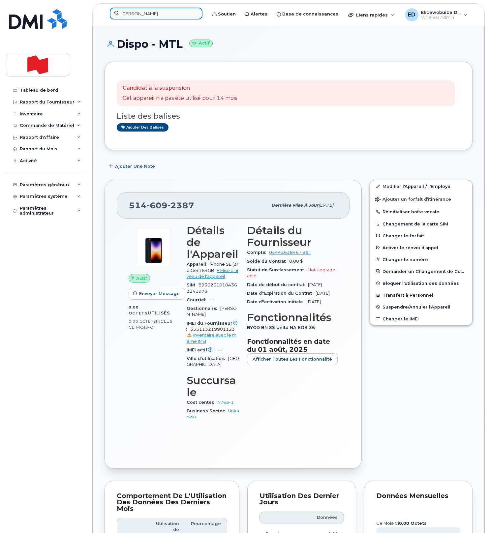
click at [160, 13] on input "[PERSON_NAME]" at bounding box center [156, 14] width 93 height 12
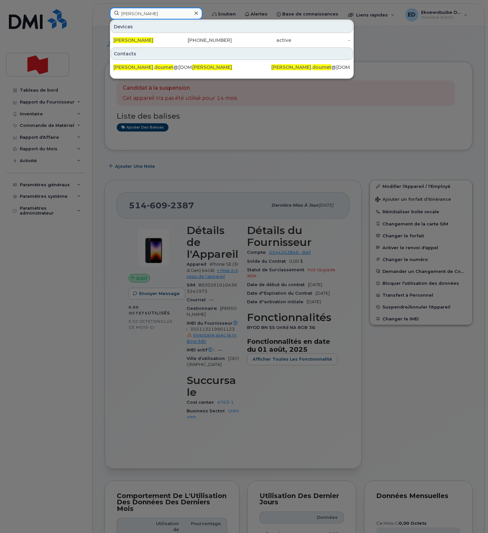
drag, startPoint x: 170, startPoint y: 14, endPoint x: 117, endPoint y: 11, distance: 52.5
click at [117, 11] on input "[PERSON_NAME]" at bounding box center [156, 14] width 93 height 12
paste input "Samuel Hazan Mea"
type input "Samuel Hazan Mea"
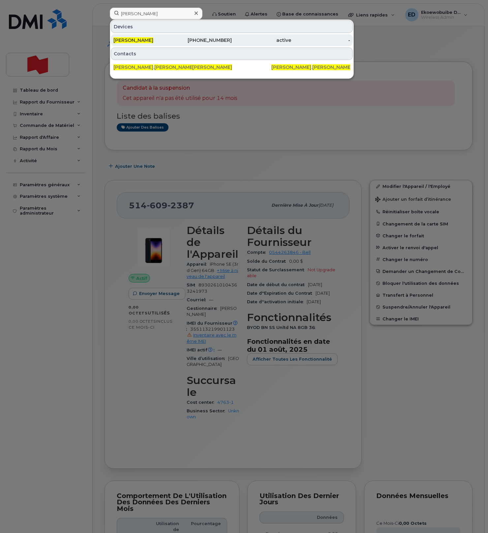
click at [148, 39] on span "Samuel Hazan Mea" at bounding box center [133, 40] width 40 height 6
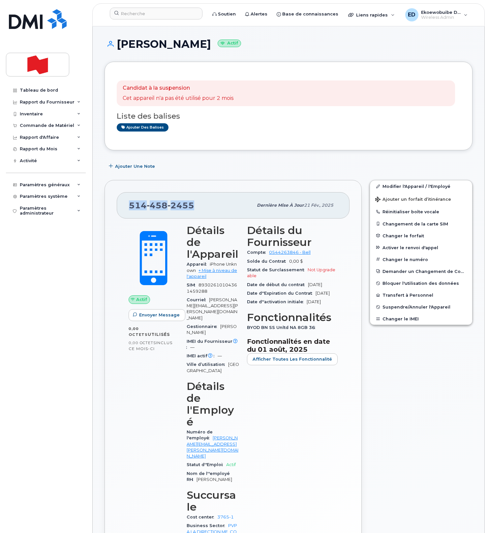
drag, startPoint x: 196, startPoint y: 207, endPoint x: 131, endPoint y: 206, distance: 65.0
click at [131, 206] on div "[PHONE_NUMBER]" at bounding box center [191, 206] width 124 height 14
copy span "[PHONE_NUMBER]"
click at [392, 317] on button "Changer le IMEI" at bounding box center [421, 319] width 102 height 12
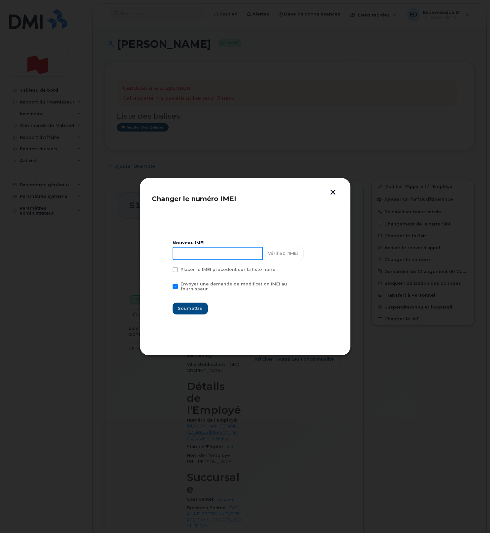
click at [214, 260] on input at bounding box center [218, 253] width 90 height 13
paste input "350472507099544"
type input "350472507099544"
click at [192, 306] on span "Soumettre" at bounding box center [190, 308] width 25 height 6
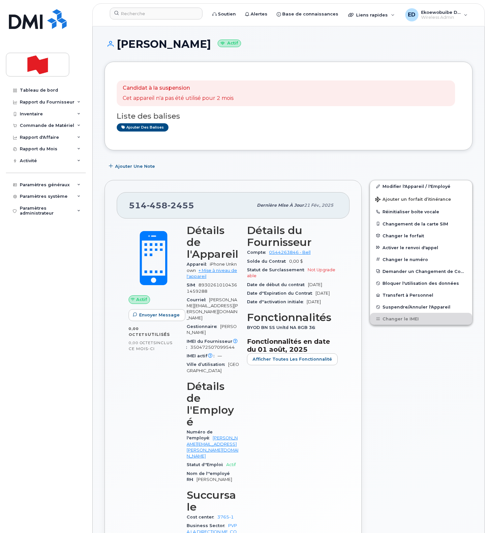
click at [204, 137] on div "Candidat à la suspension Cet appareil n'a pas été utilisé pour 2 mois Liste des…" at bounding box center [289, 106] width 344 height 64
drag, startPoint x: 390, startPoint y: 188, endPoint x: 398, endPoint y: 208, distance: 21.4
click at [390, 188] on link "Modifier l'Appareil / l'Employé" at bounding box center [421, 186] width 102 height 12
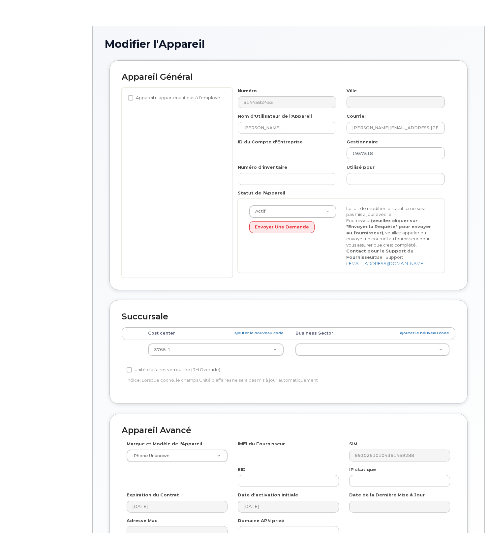
select select "25594327"
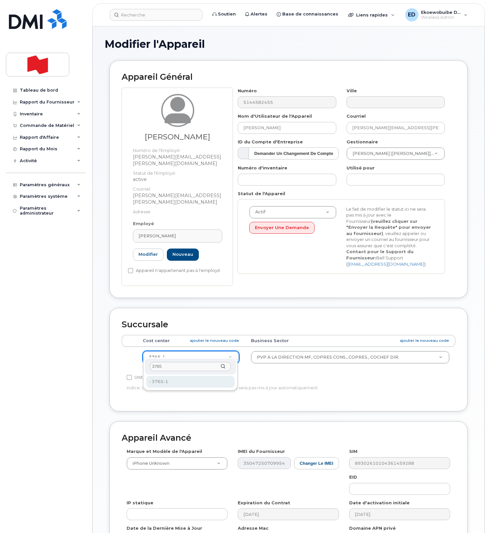
type input "3765"
drag, startPoint x: 167, startPoint y: 381, endPoint x: 175, endPoint y: 383, distance: 8.7
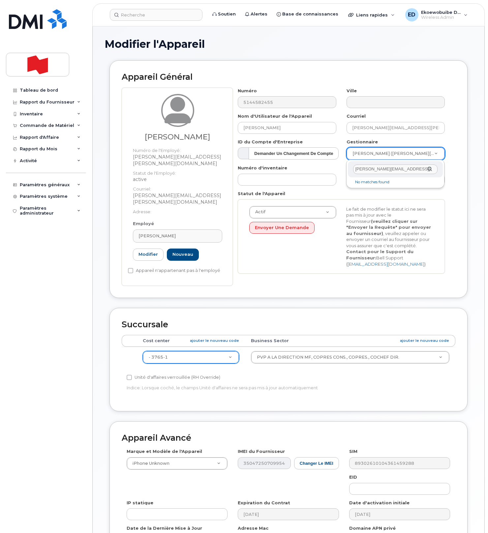
drag, startPoint x: 415, startPoint y: 169, endPoint x: 347, endPoint y: 168, distance: 68.3
click at [349, 168] on div "[PERSON_NAME][EMAIL_ADDRESS][PERSON_NAME][DOMAIN_NAME]" at bounding box center [395, 169] width 95 height 16
paste input "[PERSON_NAME]"
drag, startPoint x: 401, startPoint y: 170, endPoint x: 343, endPoint y: 167, distance: 58.5
click at [344, 167] on body "Soutien Alertes Base de connaissances Liens rapides Suspendre/Supprimer l’appar…" at bounding box center [244, 312] width 488 height 624
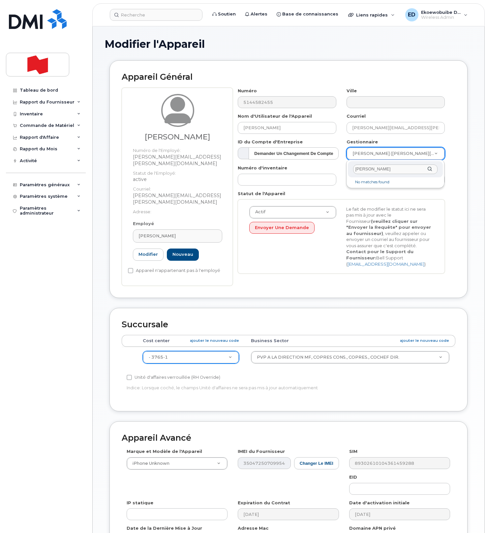
paste input "[PERSON_NAME][EMAIL_ADDRESS][PERSON_NAME][DOMAIN_NAME]"
type input "anne-marie.monette@bnc.ca"
drag, startPoint x: 363, startPoint y: 168, endPoint x: 335, endPoint y: 168, distance: 28.0
click at [335, 168] on body "Soutien Alertes Base de connaissances Liens rapides Suspendre/Supprimer l’appar…" at bounding box center [244, 312] width 488 height 624
click at [386, 166] on input "text" at bounding box center [395, 170] width 84 height 10
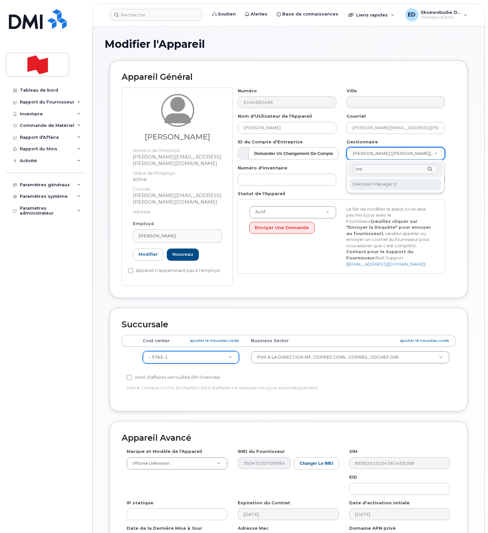
type input "unk"
type input "1908917"
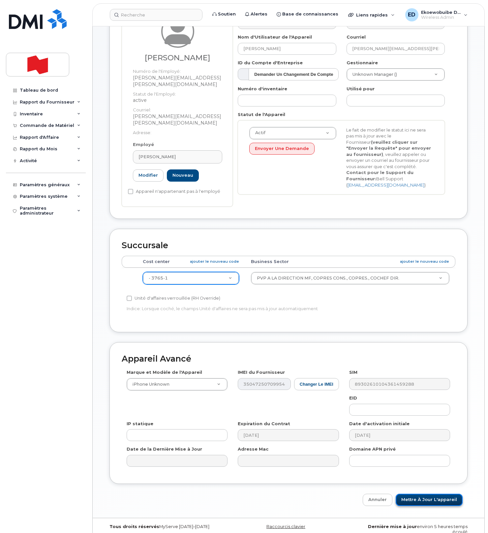
click at [414, 494] on input "Mettre à jour l'appareil" at bounding box center [429, 500] width 67 height 12
type input "Sauvegarde..."
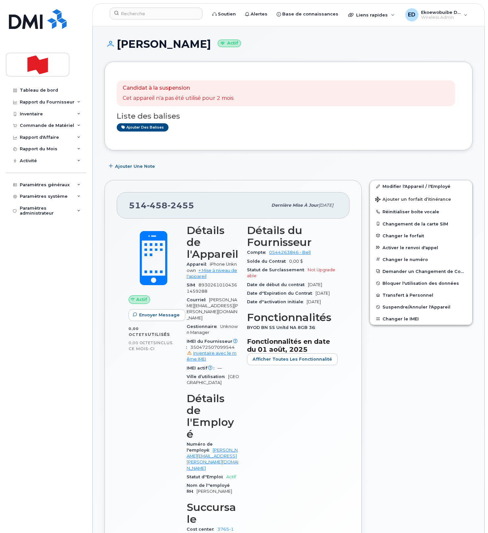
scroll to position [33, 0]
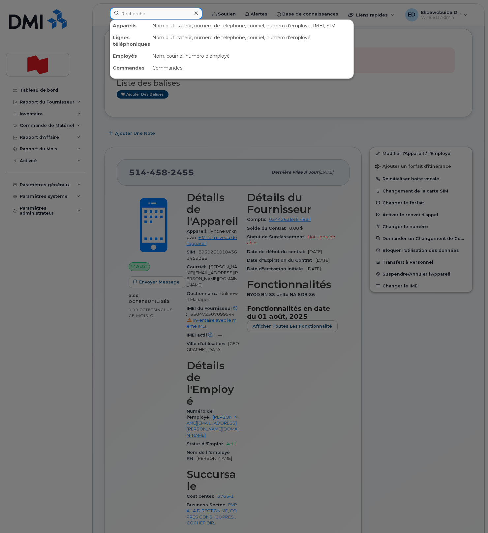
click at [137, 12] on input at bounding box center [156, 14] width 93 height 12
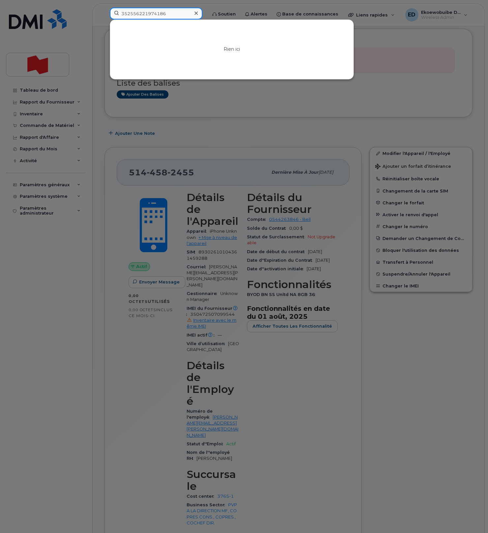
click at [140, 12] on input "352556221974186" at bounding box center [156, 14] width 93 height 12
type input "352556221974186"
click at [201, 15] on div at bounding box center [196, 14] width 10 height 10
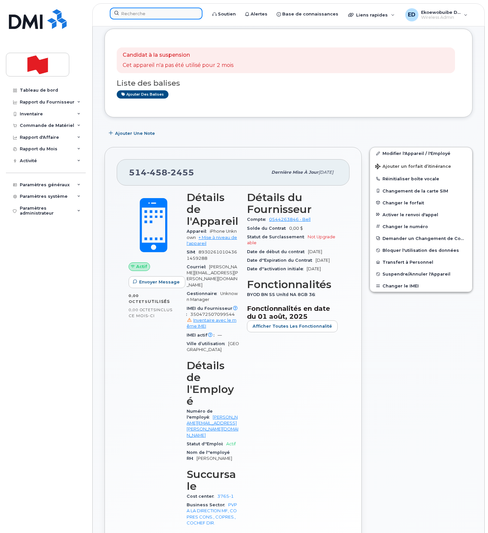
click at [182, 13] on input at bounding box center [156, 14] width 93 height 12
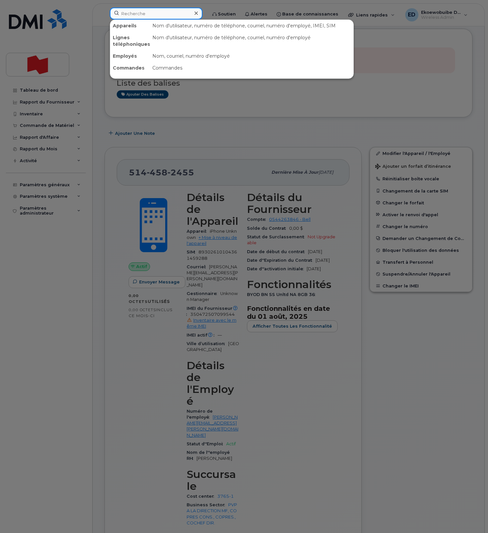
paste input "[PERSON_NAME]-[PERSON_NAME]"
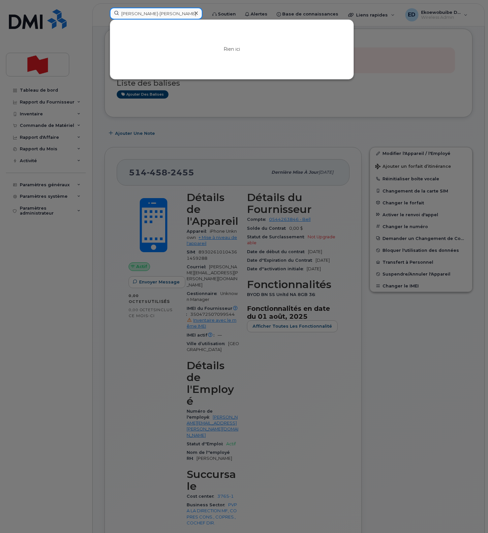
click at [148, 14] on input "[PERSON_NAME]-[PERSON_NAME]" at bounding box center [156, 14] width 93 height 12
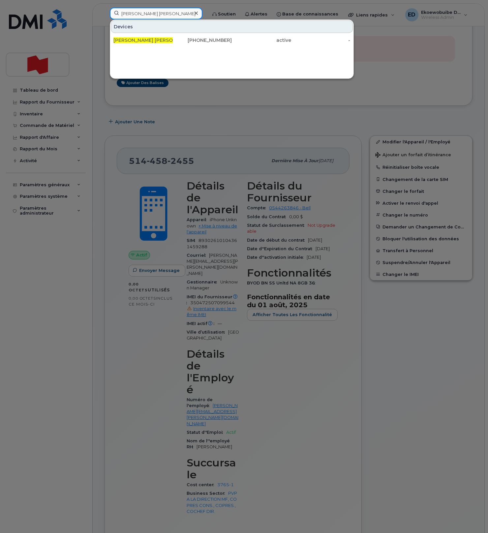
scroll to position [45, 0]
drag, startPoint x: 164, startPoint y: 16, endPoint x: 113, endPoint y: 14, distance: 50.5
click at [113, 14] on input "[PERSON_NAME] [PERSON_NAME]" at bounding box center [156, 14] width 93 height 12
paste input "jacques.stonge@succ.bnc.ca"
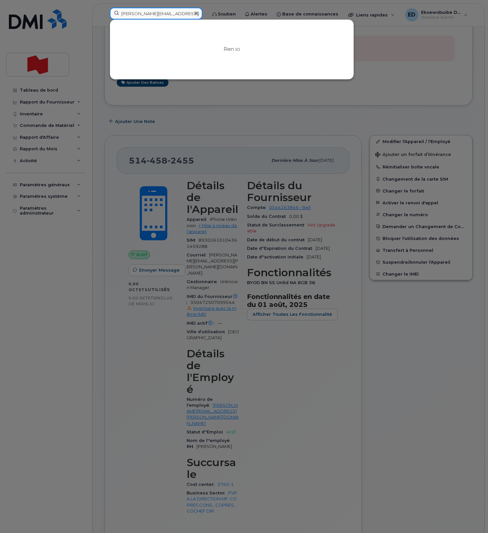
drag, startPoint x: 186, startPoint y: 14, endPoint x: 104, endPoint y: 11, distance: 82.2
click at [105, 11] on div "jacques.stonge@succ.bnc.ca Rien ici" at bounding box center [156, 15] width 103 height 15
drag, startPoint x: 188, startPoint y: 13, endPoint x: 110, endPoint y: 10, distance: 77.9
click at [110, 10] on input "jacques.stonge@succ.bnc.ca" at bounding box center [156, 14] width 93 height 12
paste input
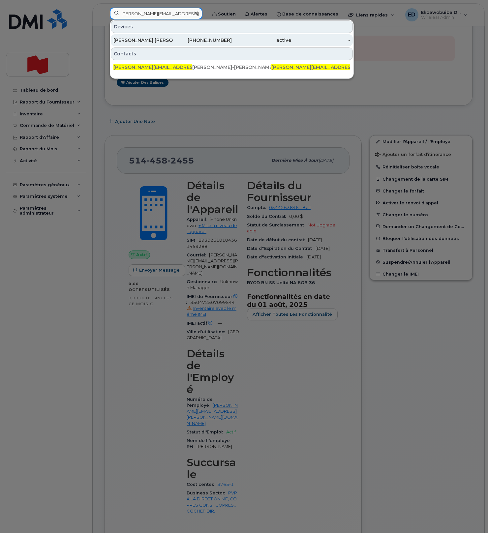
type input "[PERSON_NAME][EMAIL_ADDRESS][PERSON_NAME][DOMAIN_NAME]"
click at [142, 40] on div "[PERSON_NAME] [PERSON_NAME]" at bounding box center [142, 40] width 59 height 7
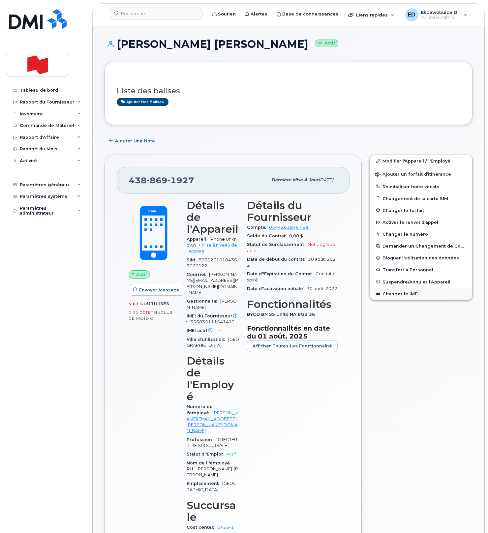
click at [400, 292] on button "Changer le IMEI" at bounding box center [421, 294] width 102 height 12
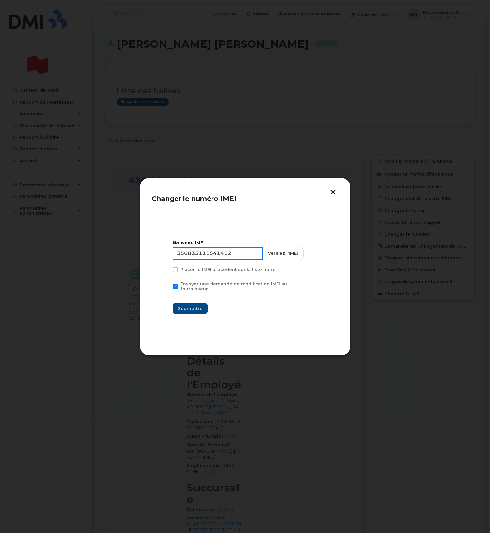
click at [205, 255] on input "356835111541412" at bounding box center [218, 253] width 90 height 13
drag, startPoint x: 420, startPoint y: 31, endPoint x: 435, endPoint y: 1, distance: 33.8
click at [421, 29] on div at bounding box center [245, 266] width 490 height 533
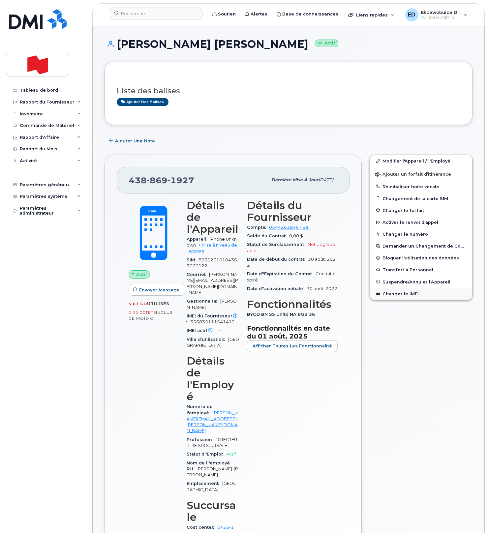
click at [389, 294] on button "Changer le IMEI" at bounding box center [421, 294] width 102 height 12
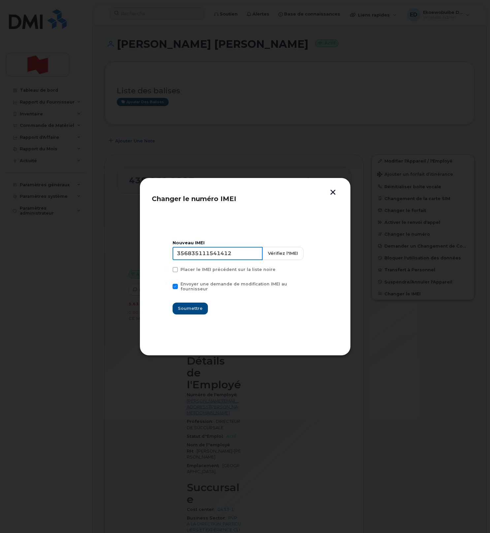
click at [228, 259] on input "356835111541412" at bounding box center [218, 253] width 90 height 13
click at [227, 259] on input "356835111541412" at bounding box center [218, 253] width 90 height 13
type input "353927601604447"
click at [192, 308] on span "Soumettre" at bounding box center [190, 308] width 25 height 6
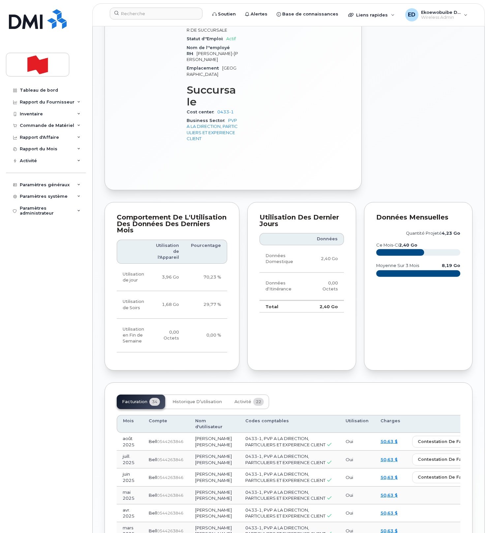
scroll to position [421, 0]
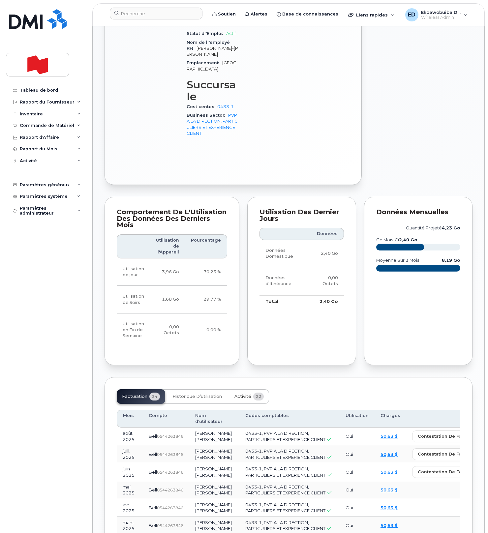
click at [244, 394] on span "Activité" at bounding box center [243, 396] width 17 height 5
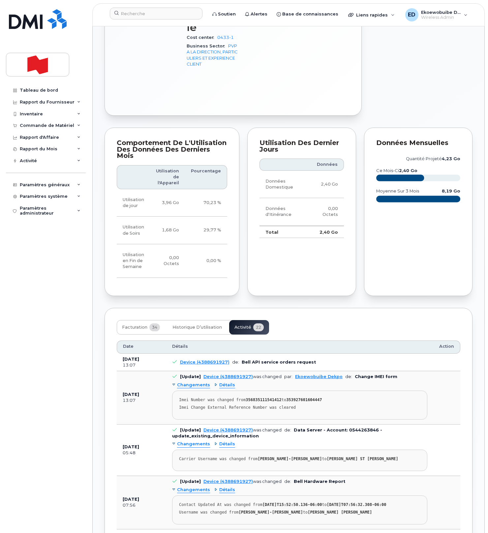
scroll to position [492, 0]
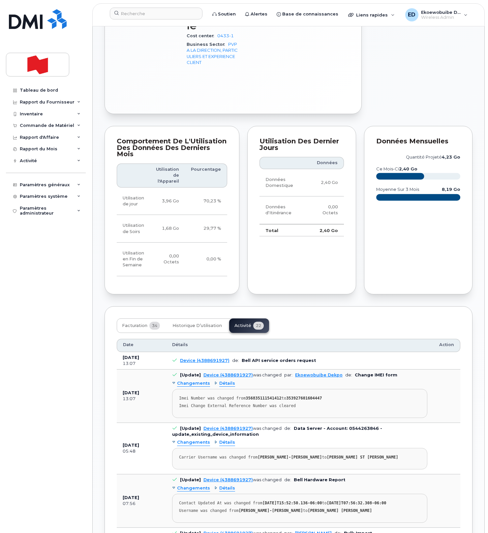
click at [309, 389] on pre "Imei Number was changed from 356835111541412 to 353927601604447 Imei Change Ext…" at bounding box center [299, 403] width 255 height 29
drag, startPoint x: 305, startPoint y: 333, endPoint x: 178, endPoint y: 321, distance: 127.5
click at [178, 389] on pre "Imei Number was changed from 356835111541412 to 353927601604447 Imei Change Ext…" at bounding box center [299, 403] width 255 height 29
copy pre "Imei Number was changed from 356835111541412 to 353927601604447 Imei Change Ext…"
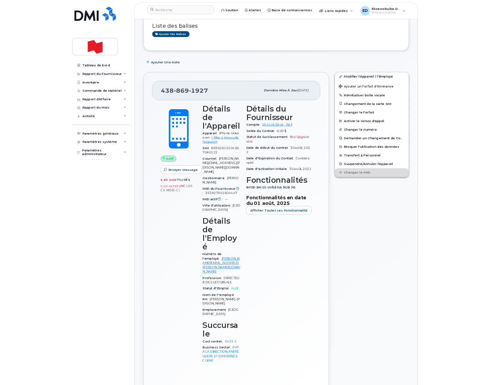
scroll to position [54, 0]
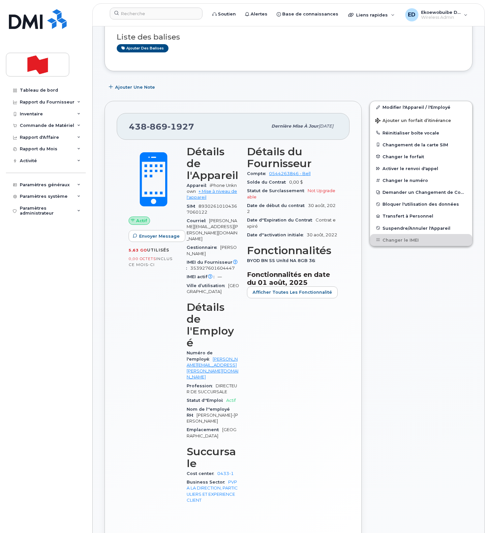
click at [195, 125] on div "[PHONE_NUMBER]" at bounding box center [198, 126] width 139 height 14
drag, startPoint x: 200, startPoint y: 126, endPoint x: 130, endPoint y: 127, distance: 69.9
click at [130, 127] on div "[PHONE_NUMBER]" at bounding box center [198, 126] width 139 height 14
copy span "[PHONE_NUMBER]"
